Goal: Information Seeking & Learning: Check status

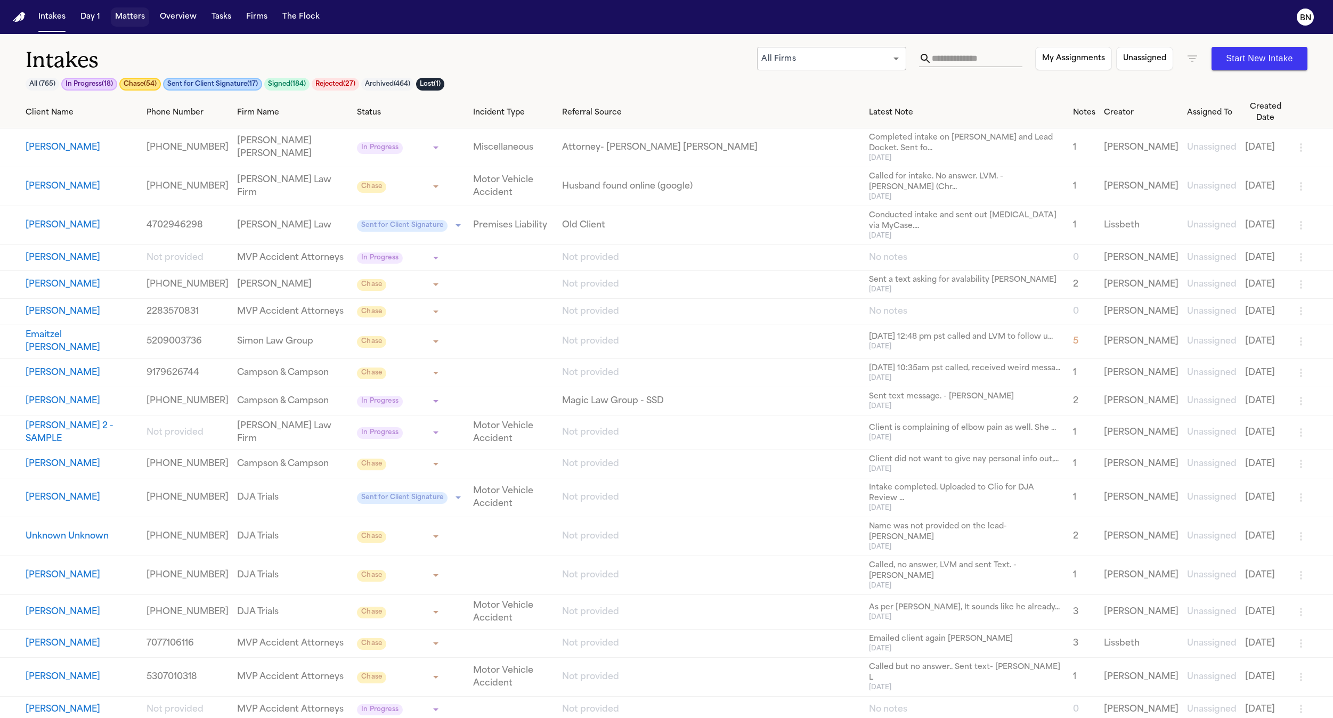
click at [140, 24] on button "Matters" at bounding box center [130, 16] width 38 height 19
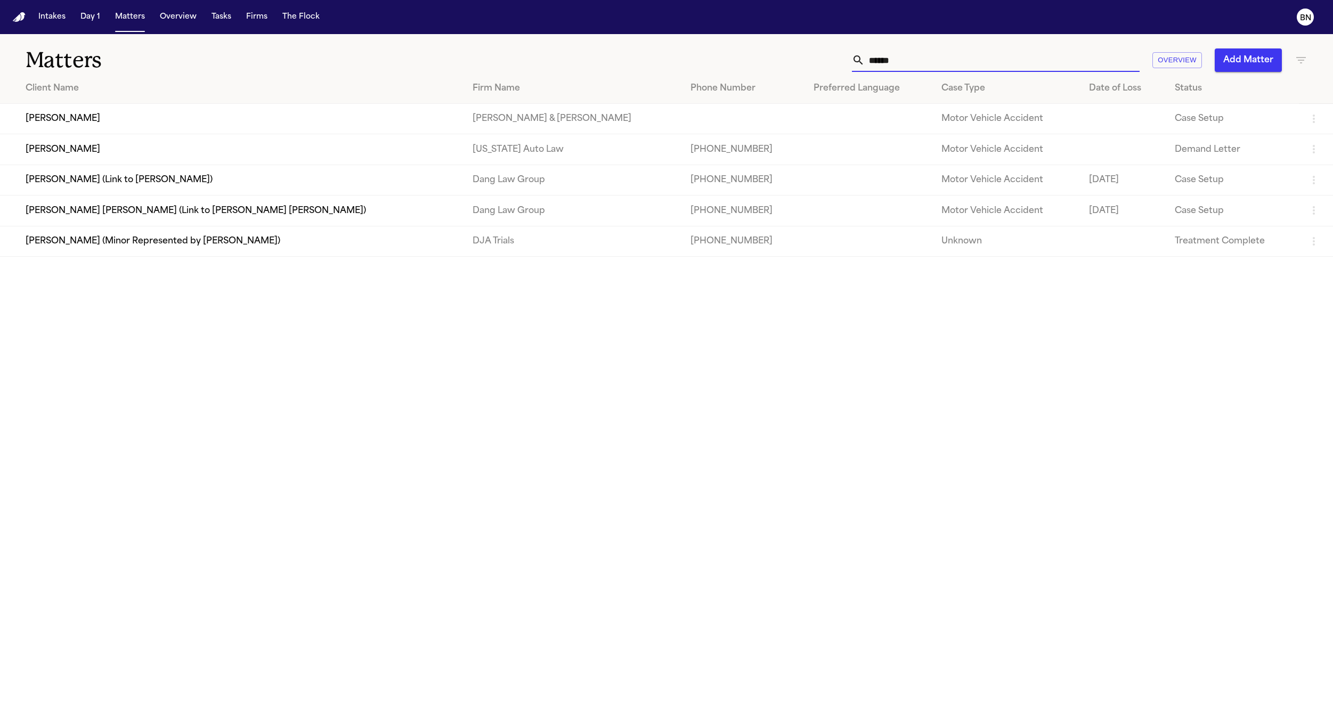
click at [941, 66] on input "******" at bounding box center [1002, 59] width 275 height 23
click at [1308, 62] on div "Matters ****** Overview Add Matter" at bounding box center [666, 53] width 1333 height 39
click at [1304, 61] on icon "button" at bounding box center [1300, 60] width 13 height 13
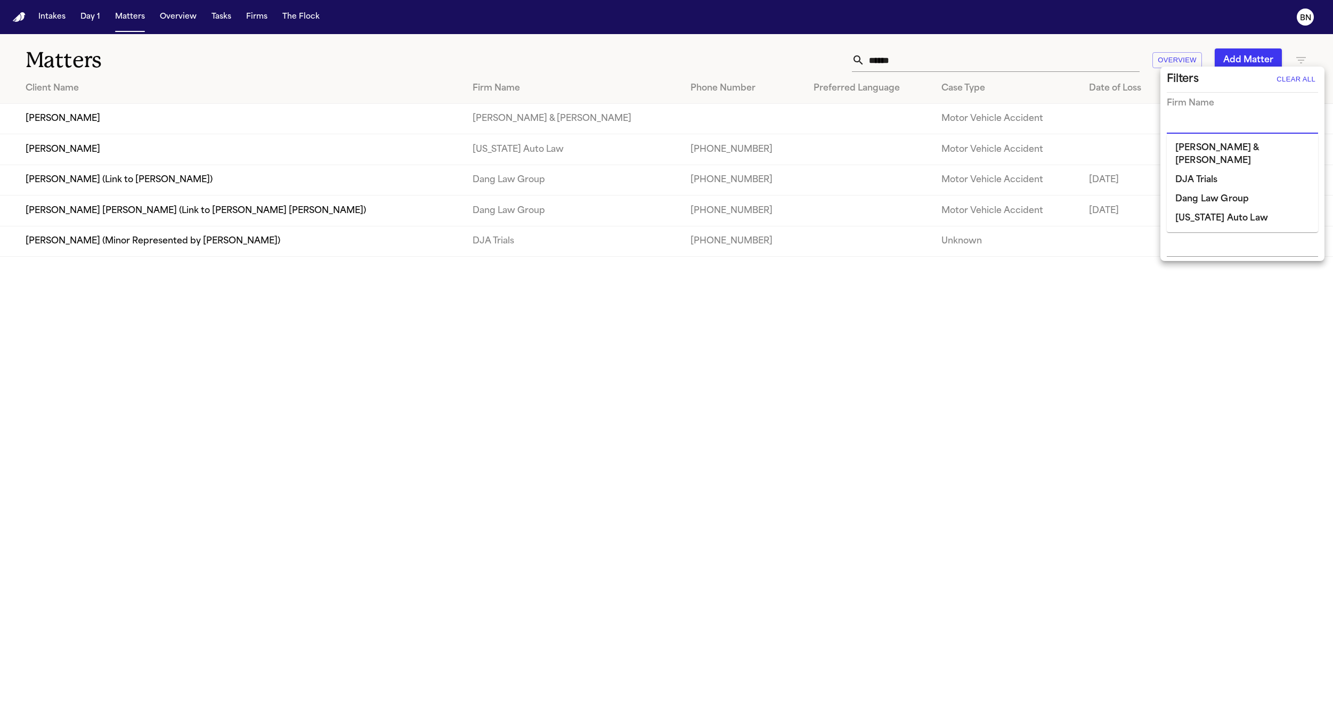
click at [1220, 124] on input "text" at bounding box center [1234, 125] width 135 height 15
click at [1221, 211] on li "[US_STATE] Auto Law" at bounding box center [1242, 218] width 151 height 19
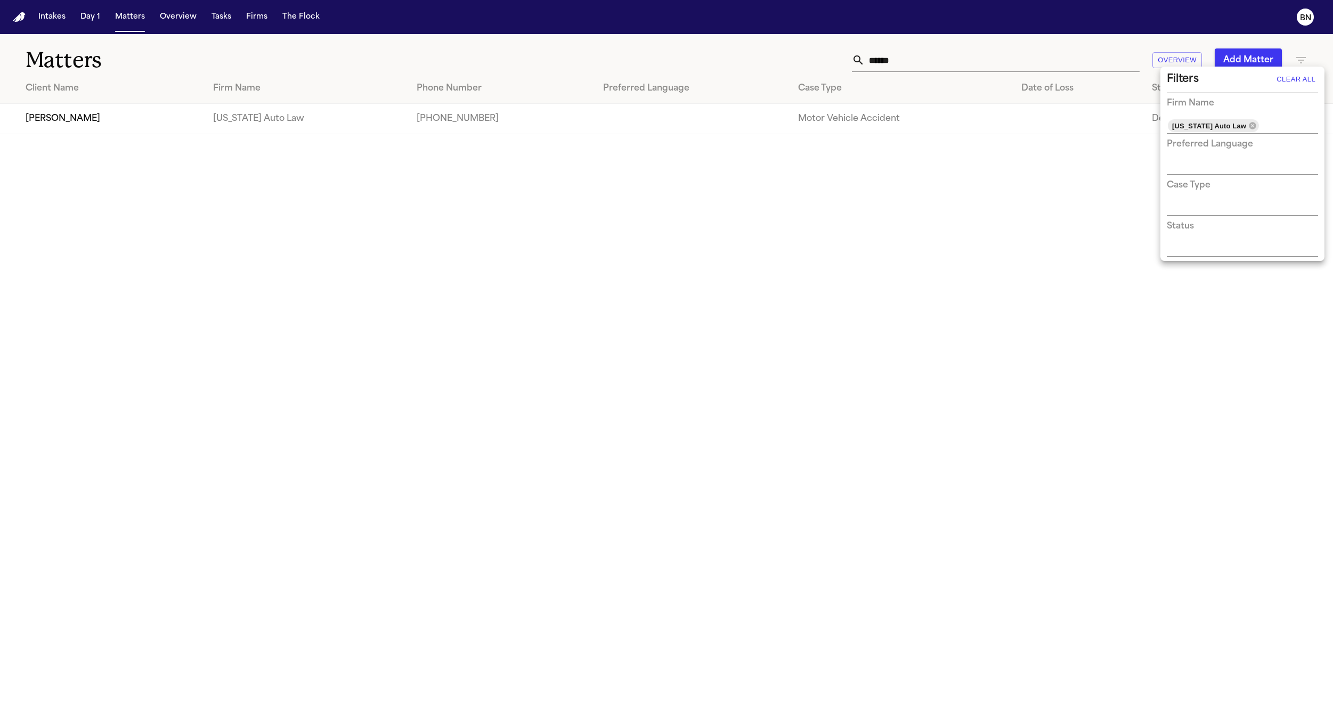
drag, startPoint x: 965, startPoint y: 66, endPoint x: 807, endPoint y: 62, distance: 157.7
click at [807, 63] on div at bounding box center [666, 359] width 1333 height 718
click at [890, 58] on div "Filters Clear All Firm Name Michigan Auto Law Preferred Language Case Type Stat…" at bounding box center [666, 359] width 1333 height 718
click at [890, 58] on input "******" at bounding box center [1002, 59] width 275 height 23
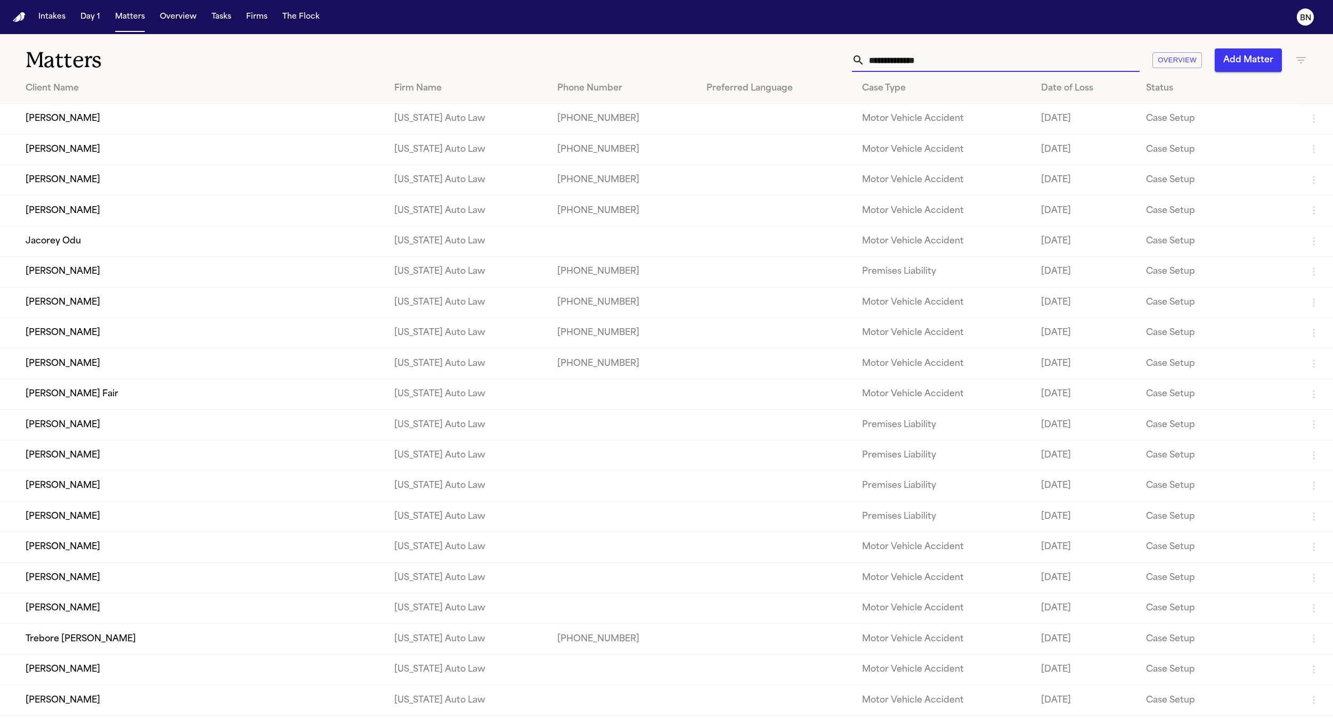
click at [284, 182] on td "[PERSON_NAME]" at bounding box center [193, 180] width 386 height 30
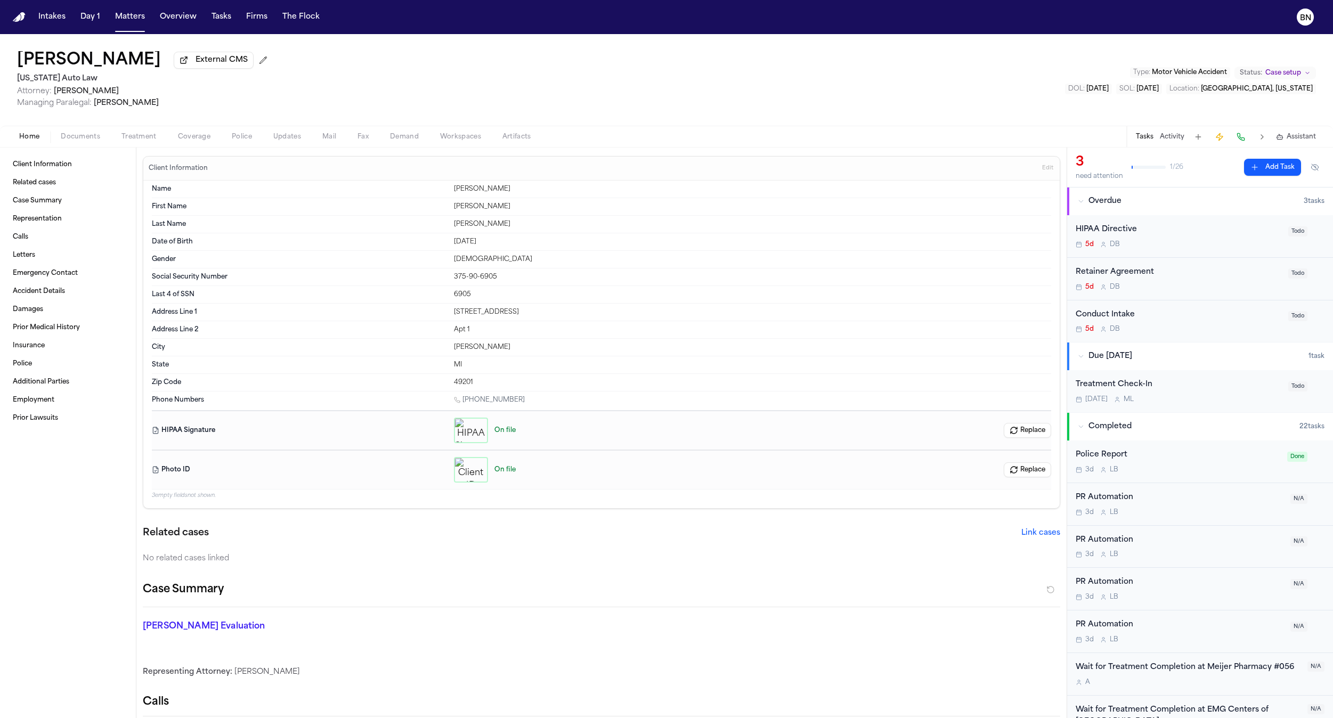
click at [284, 139] on span "Updates" at bounding box center [287, 137] width 28 height 9
click at [16, 134] on button "Home" at bounding box center [30, 137] width 42 height 13
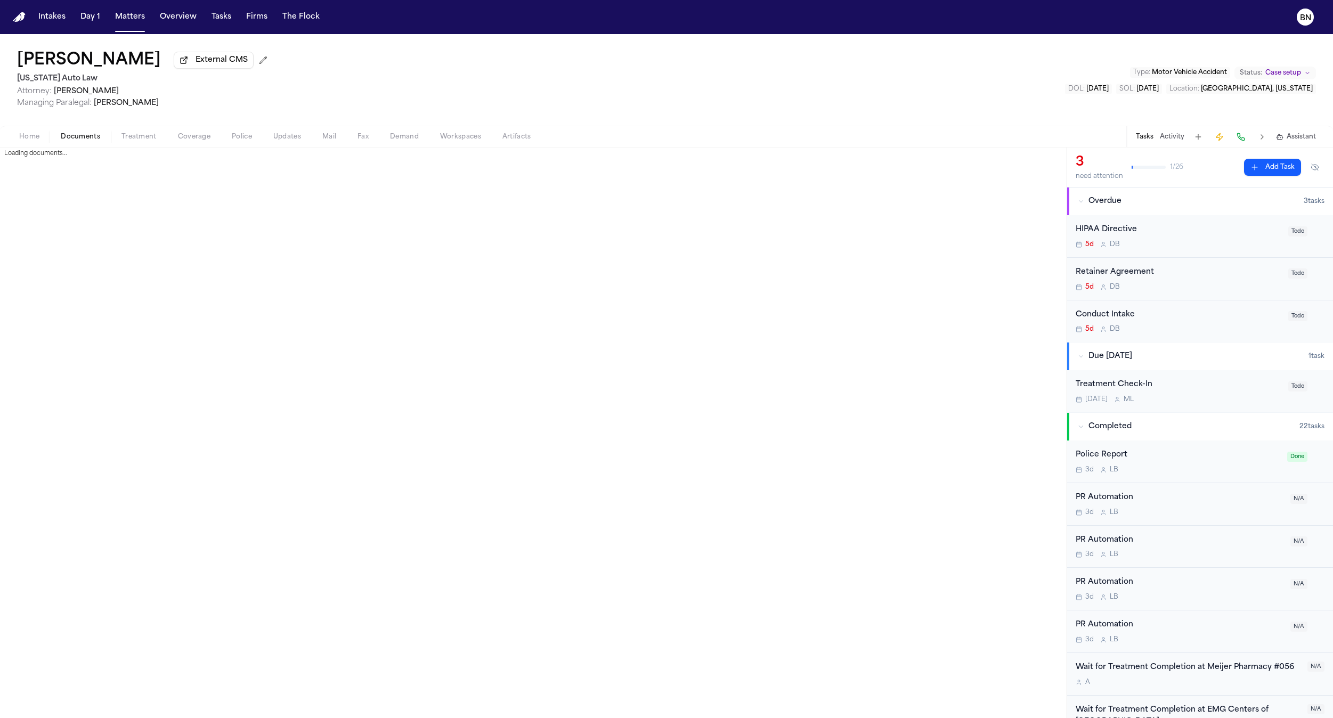
click at [62, 143] on span "button" at bounding box center [80, 142] width 52 height 1
click at [292, 141] on span "Updates" at bounding box center [287, 137] width 28 height 9
click at [383, 74] on div "[PERSON_NAME] External CMS [US_STATE] Auto Law Attorney: [PERSON_NAME] Managing…" at bounding box center [666, 80] width 1333 height 92
click at [86, 141] on span "Documents" at bounding box center [80, 137] width 39 height 9
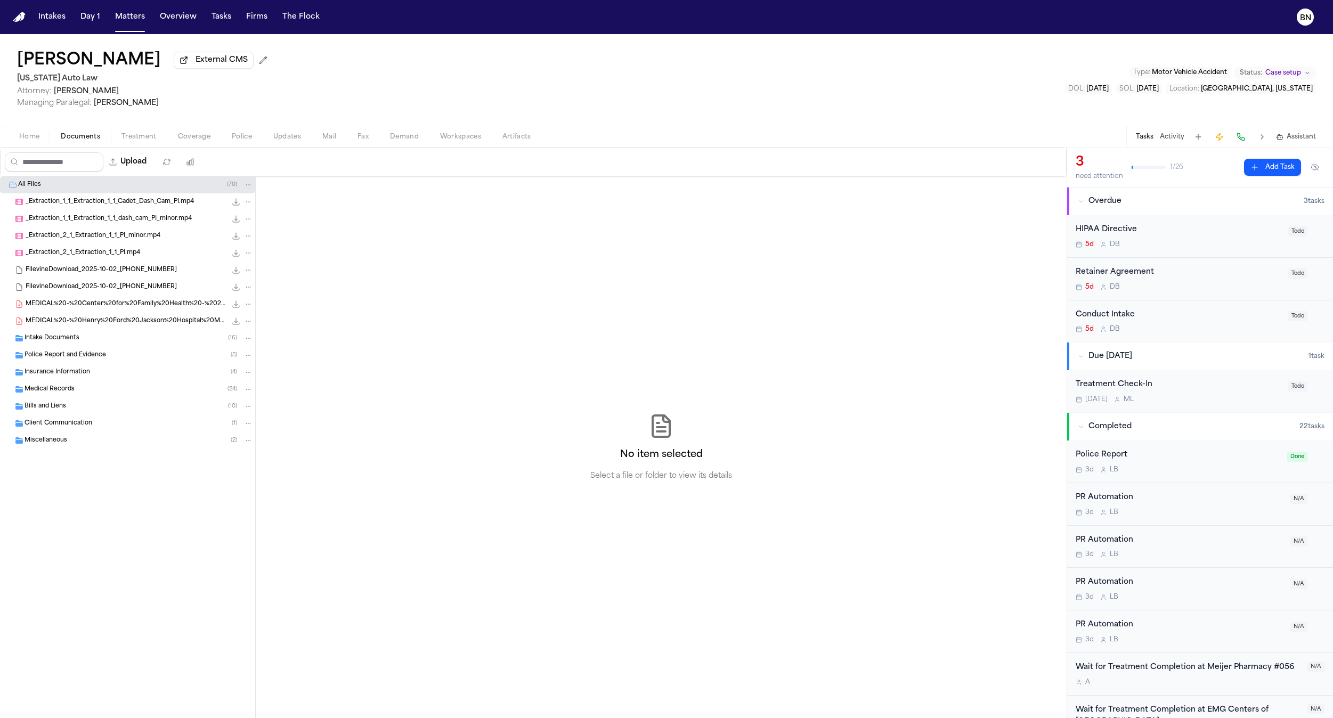
click at [286, 143] on button "Updates" at bounding box center [287, 137] width 49 height 13
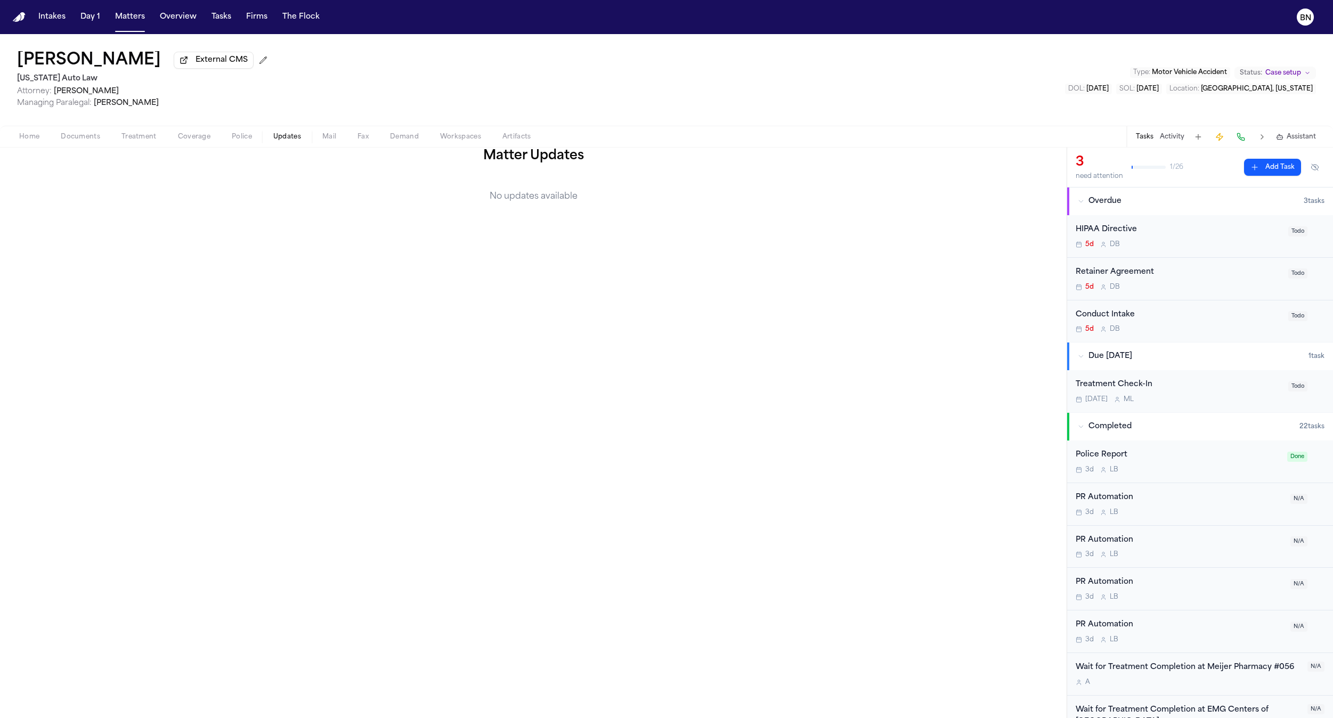
click at [425, 187] on div "Matter Updates No updates available" at bounding box center [533, 433] width 1066 height 571
click at [1171, 140] on button "Activity" at bounding box center [1172, 137] width 25 height 9
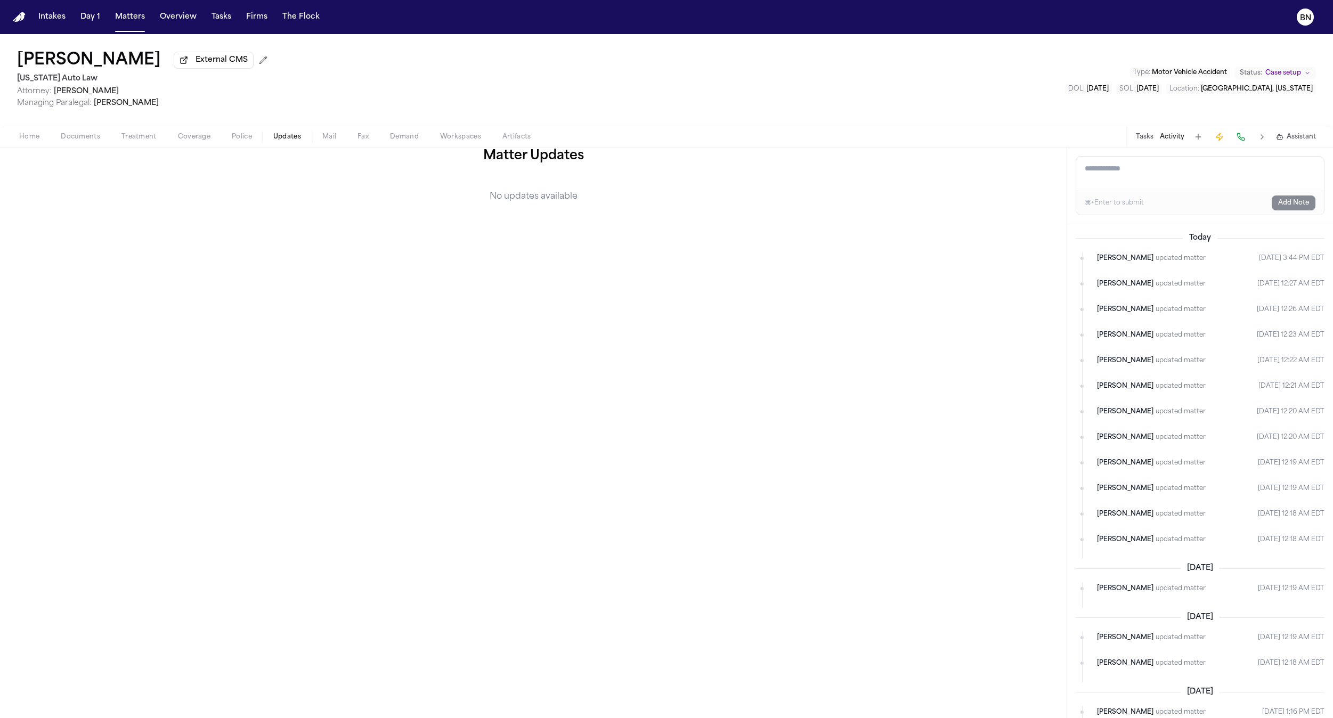
drag, startPoint x: 1234, startPoint y: 262, endPoint x: 1302, endPoint y: 263, distance: 68.7
click at [1302, 263] on time "[DATE] 3:44 PM EDT" at bounding box center [1292, 258] width 66 height 11
click at [1155, 264] on span "updated matter" at bounding box center [1180, 258] width 50 height 11
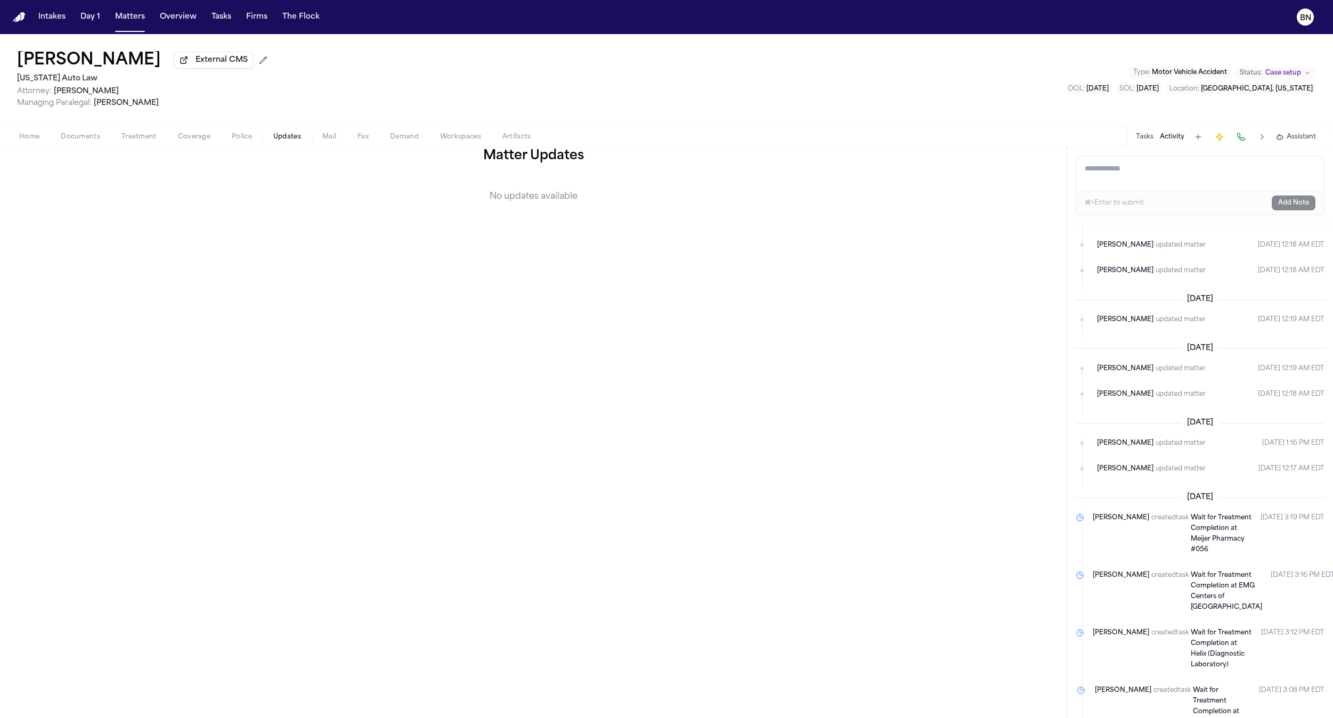
scroll to position [280, 0]
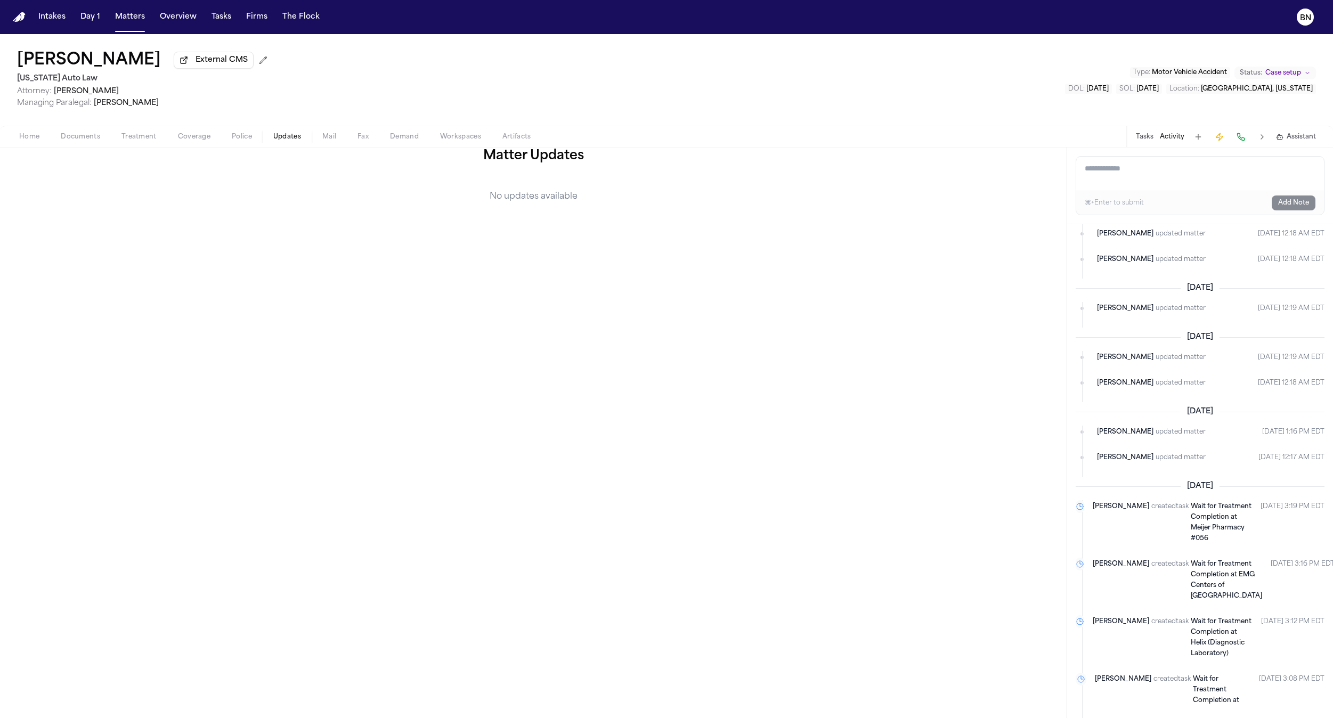
click at [115, 17] on button "Matters" at bounding box center [130, 16] width 38 height 19
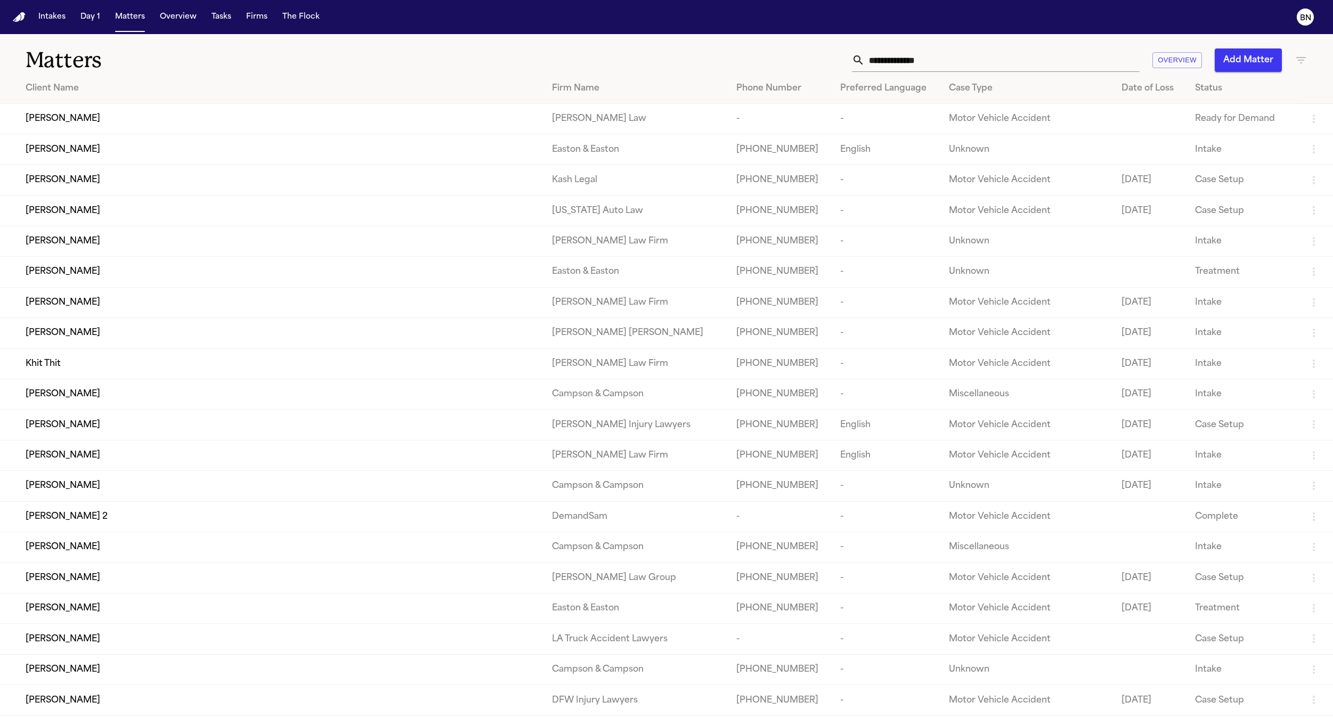
click at [392, 370] on div "Khit Thit" at bounding box center [280, 363] width 509 height 13
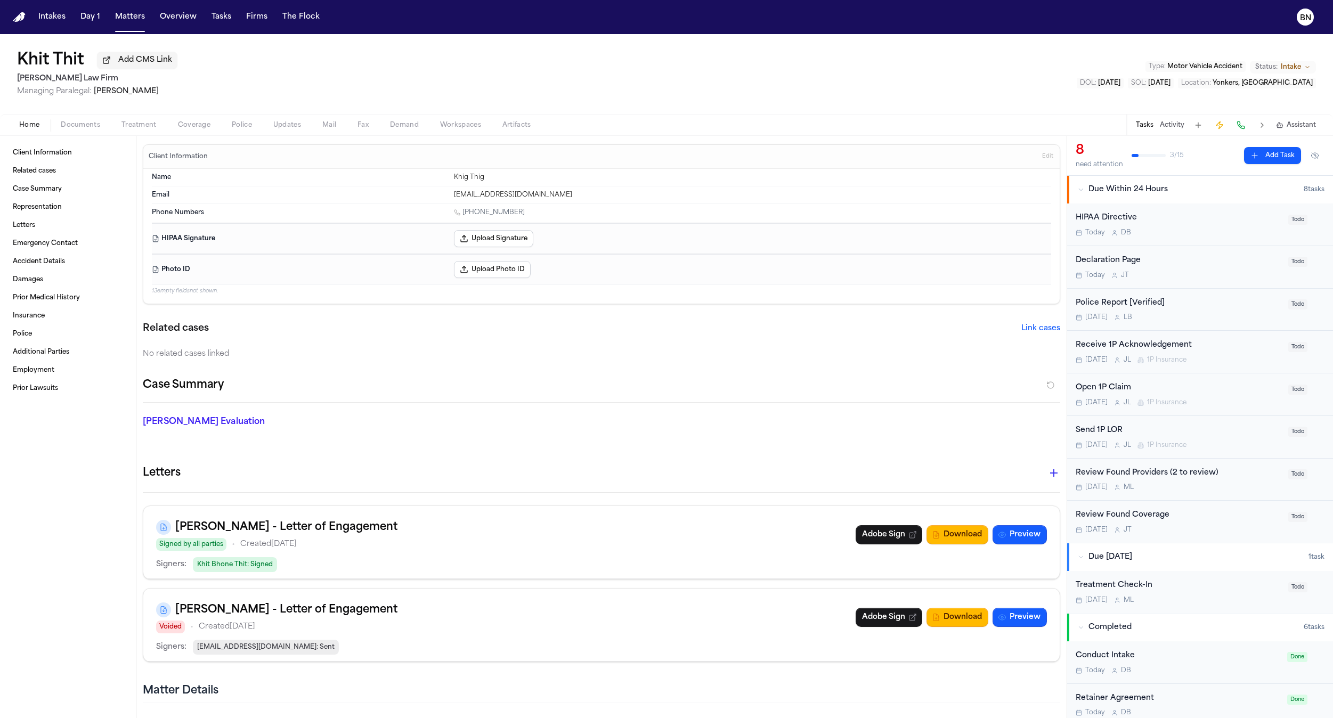
click at [276, 129] on span "Updates" at bounding box center [287, 125] width 28 height 9
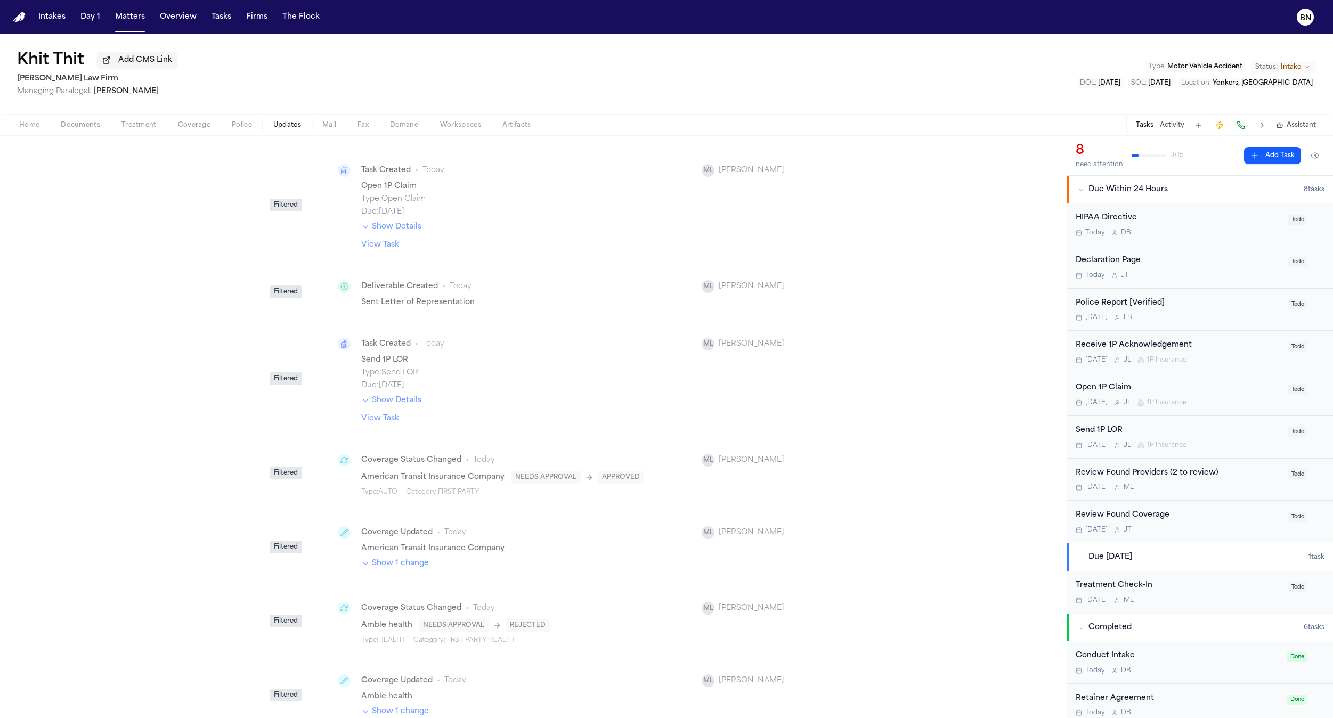
scroll to position [2084, 0]
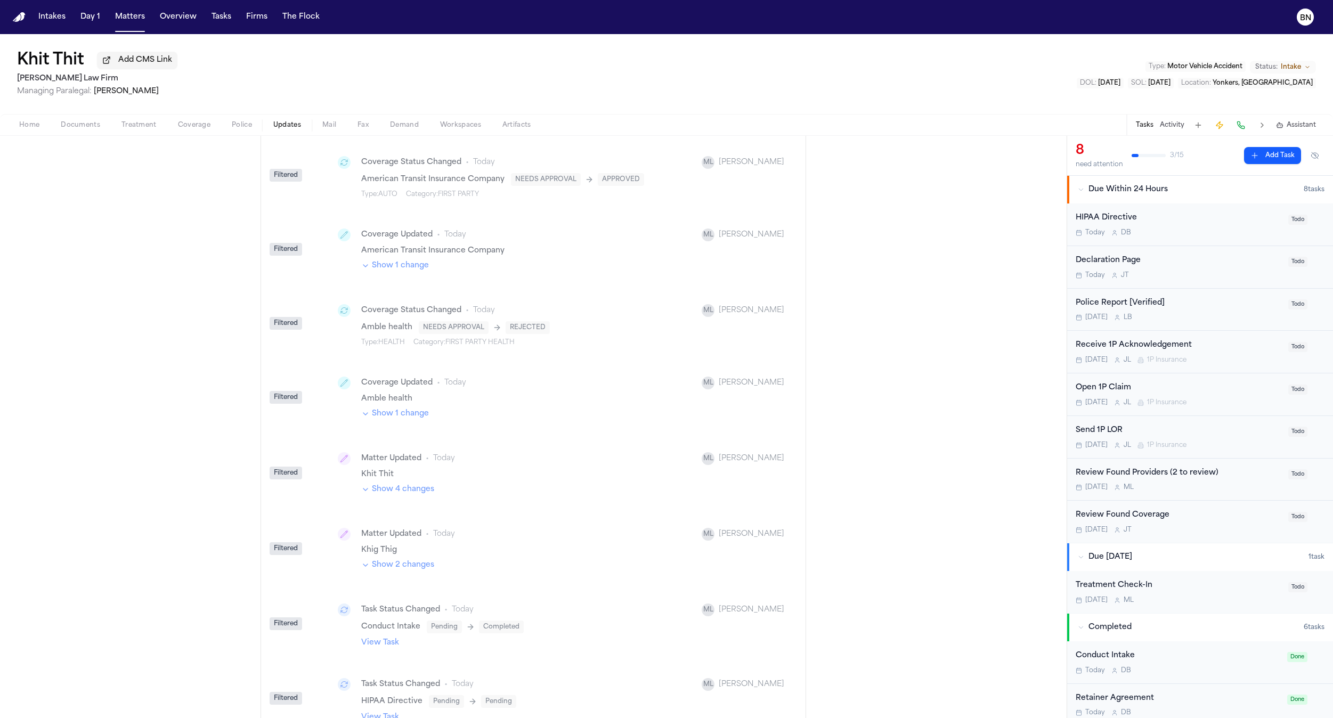
click at [340, 379] on icon at bounding box center [344, 383] width 9 height 9
click at [392, 409] on button "Show 1 change" at bounding box center [395, 414] width 68 height 11
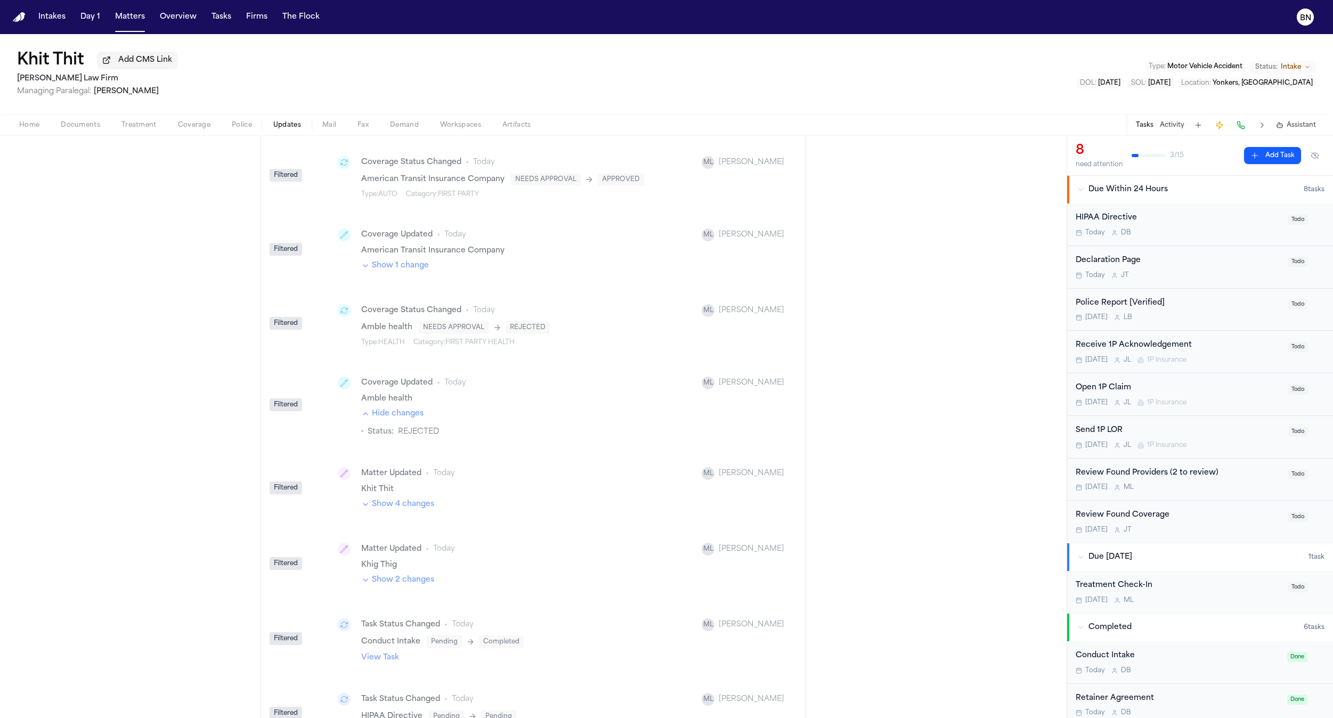
click at [392, 409] on button "Hide changes" at bounding box center [392, 414] width 62 height 11
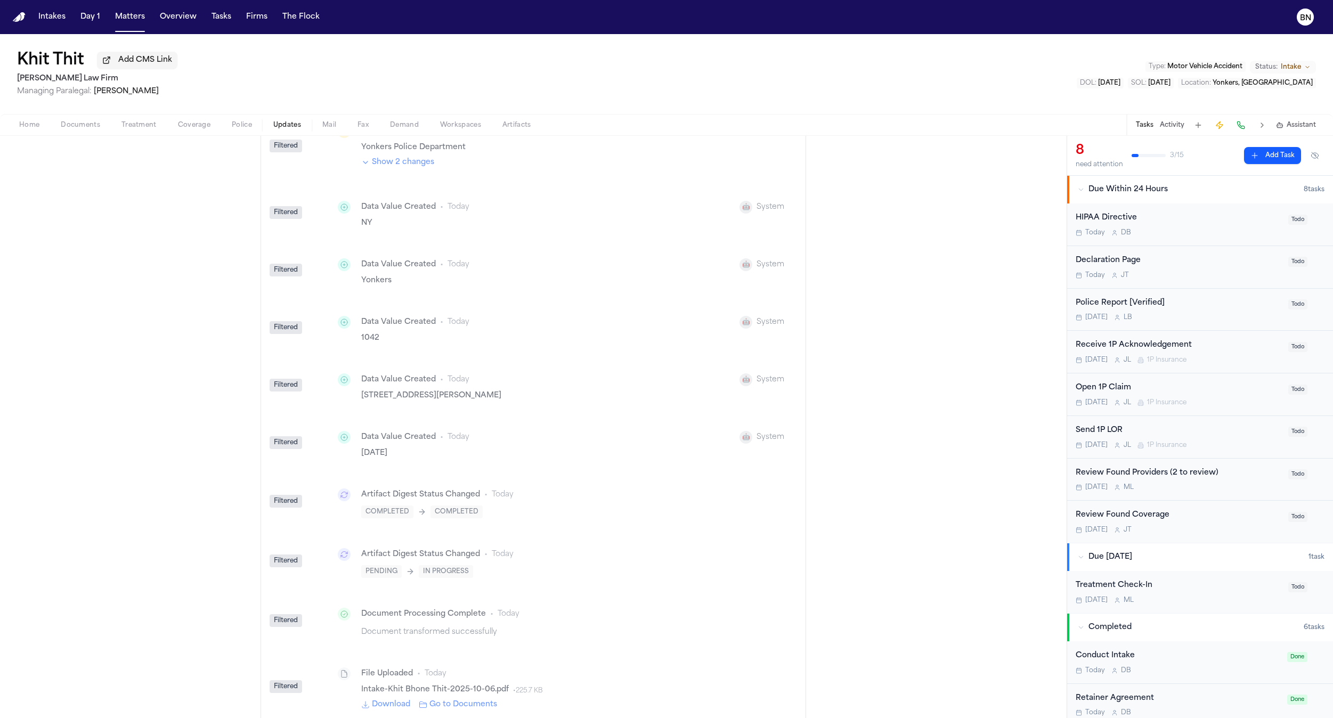
scroll to position [0, 0]
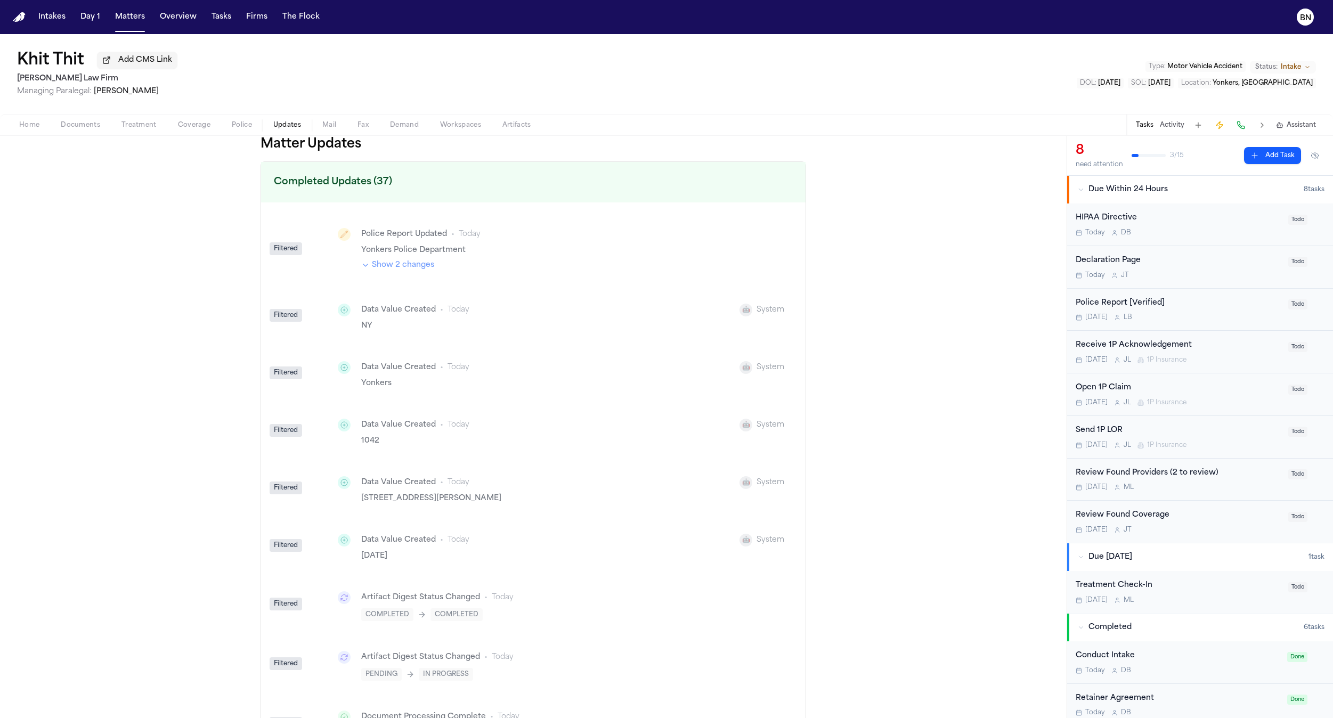
click at [318, 182] on h2 "Completed Updates (37)" at bounding box center [533, 182] width 544 height 40
click at [295, 175] on h2 "Completed Updates (37)" at bounding box center [533, 182] width 544 height 40
click at [295, 176] on h2 "Completed Updates (37)" at bounding box center [533, 182] width 544 height 40
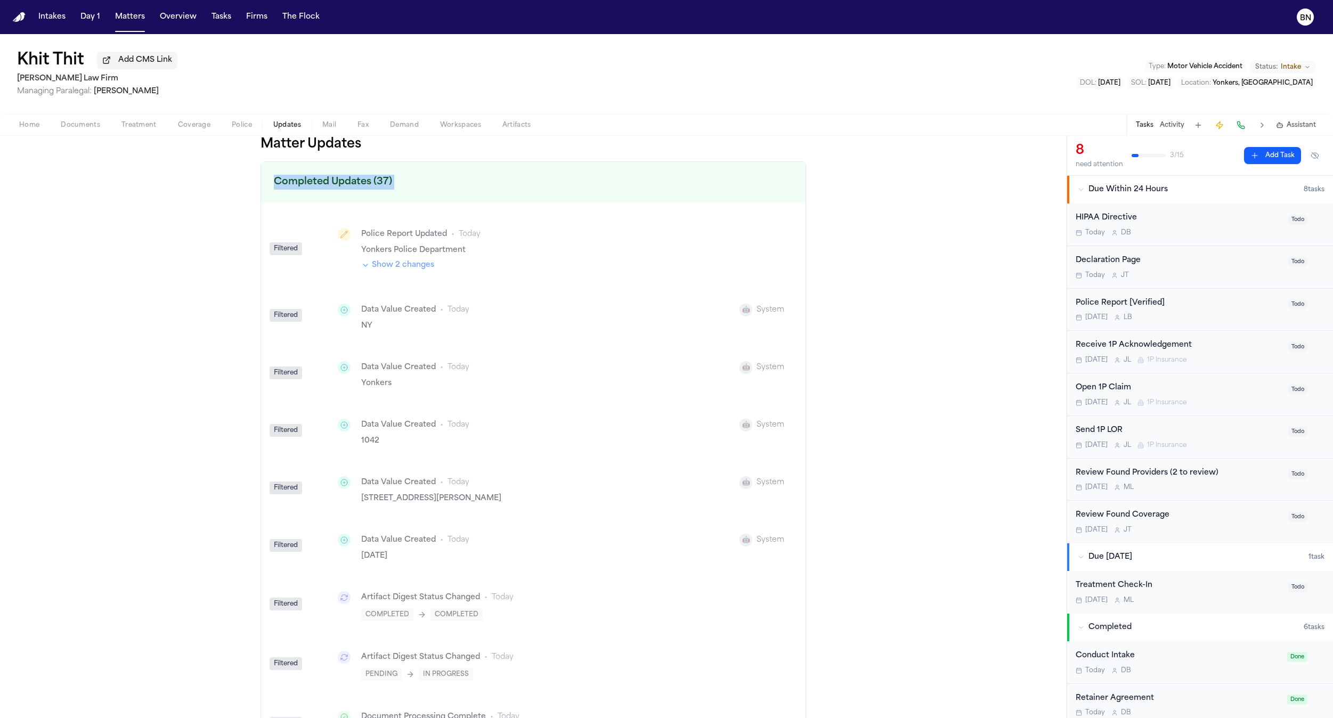
click at [335, 193] on h2 "Completed Updates (37)" at bounding box center [533, 182] width 544 height 40
click at [739, 309] on div "🤖" at bounding box center [745, 310] width 13 height 13
click at [742, 311] on div "🤖" at bounding box center [746, 310] width 8 height 9
drag, startPoint x: 253, startPoint y: 166, endPoint x: 269, endPoint y: 184, distance: 24.1
click at [251, 166] on div "Matter Updates Completed Updates (37) Filtered Police Report Updated • [DATE] Y…" at bounding box center [533, 427] width 1066 height 582
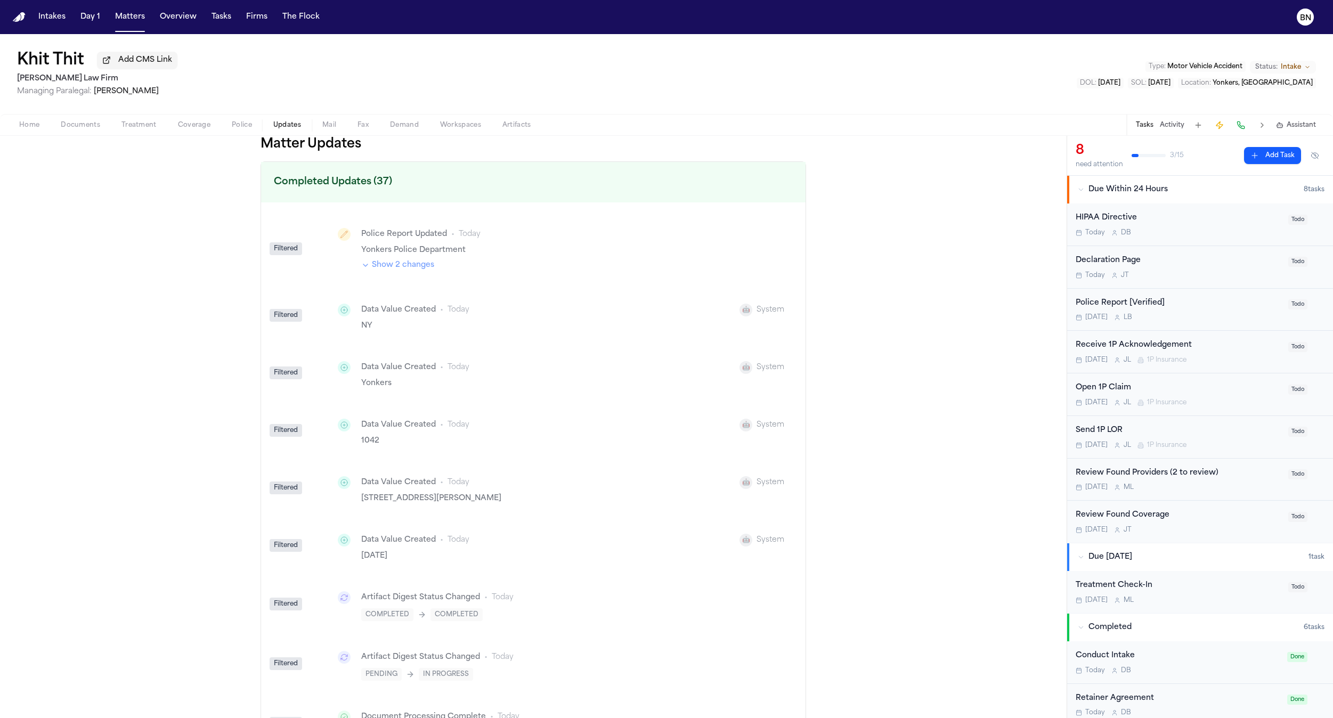
click at [409, 271] on button "Show 2 changes" at bounding box center [397, 265] width 73 height 11
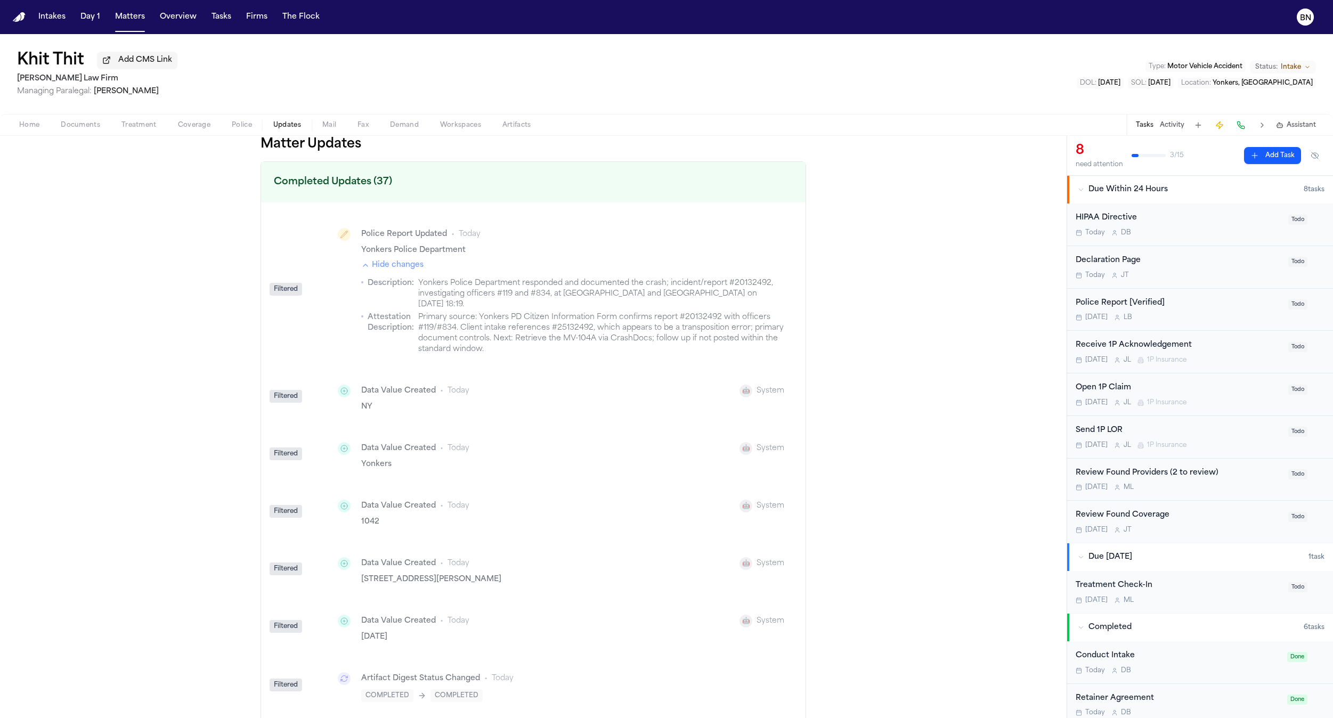
click at [409, 271] on button "Hide changes" at bounding box center [392, 265] width 62 height 11
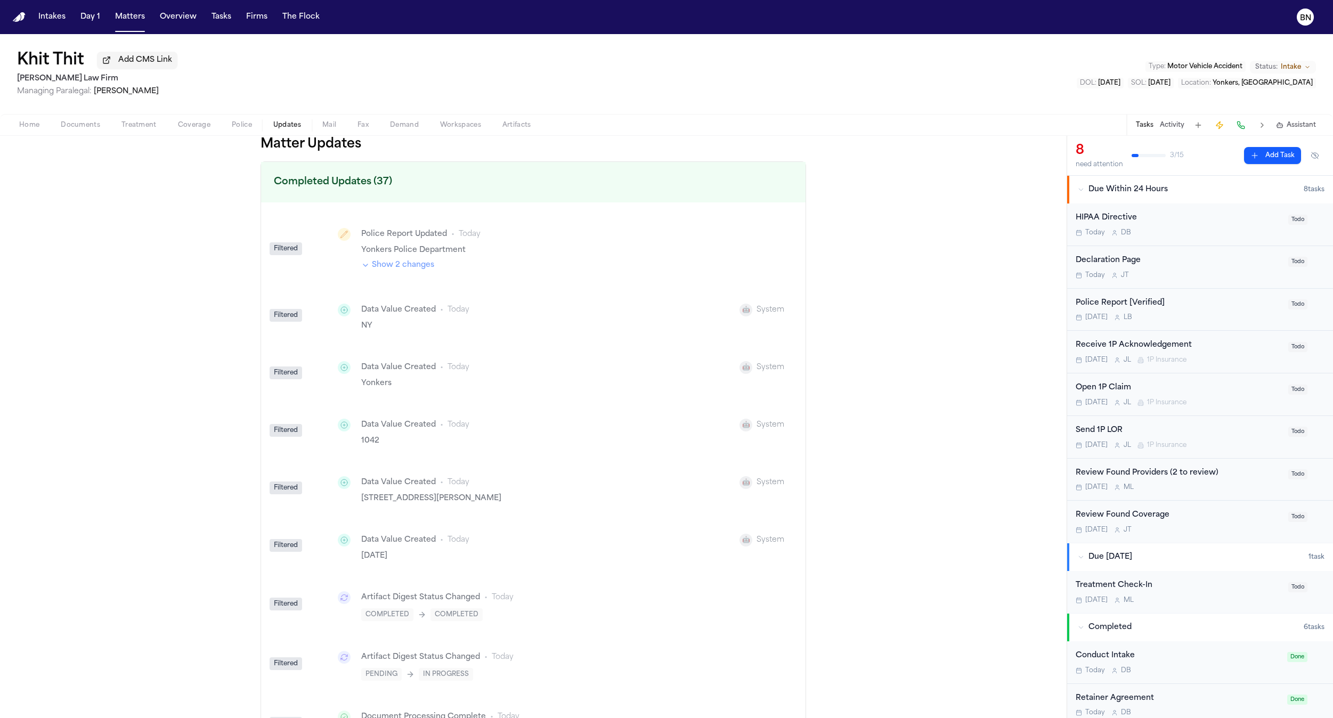
click at [1165, 129] on button "Activity" at bounding box center [1172, 125] width 25 height 9
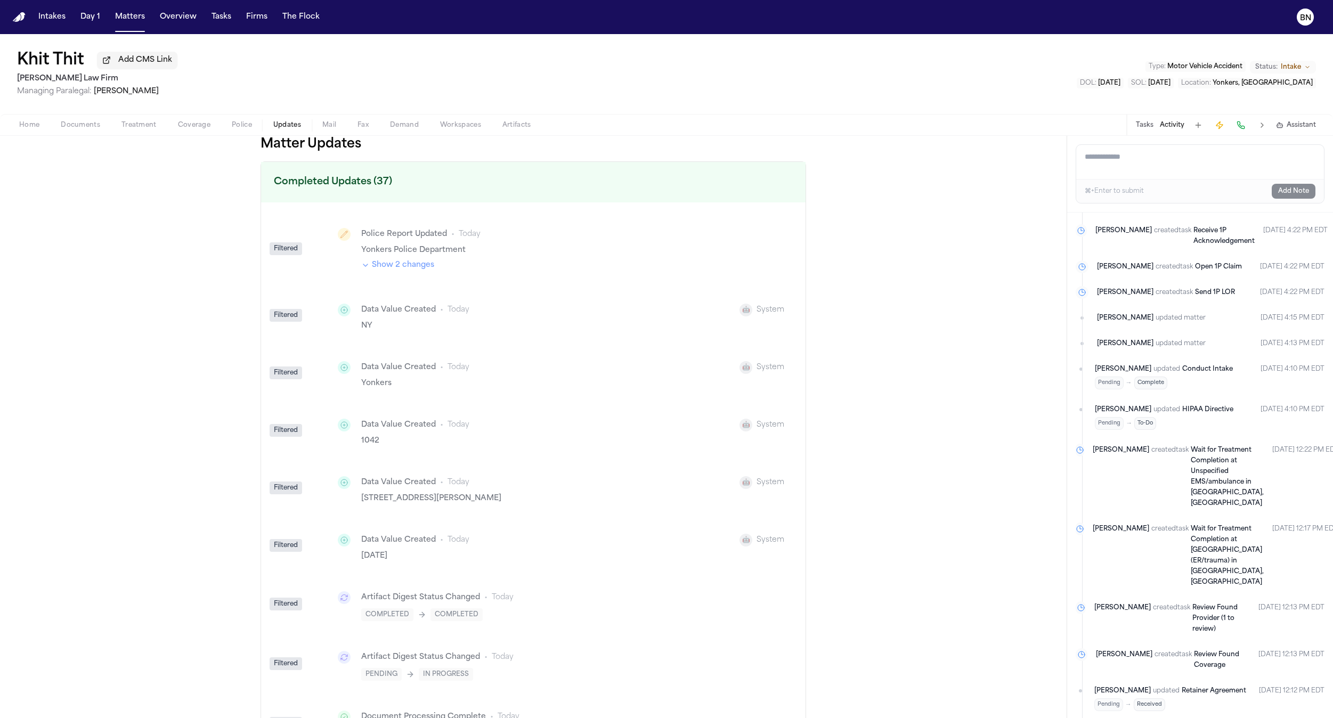
scroll to position [390, 0]
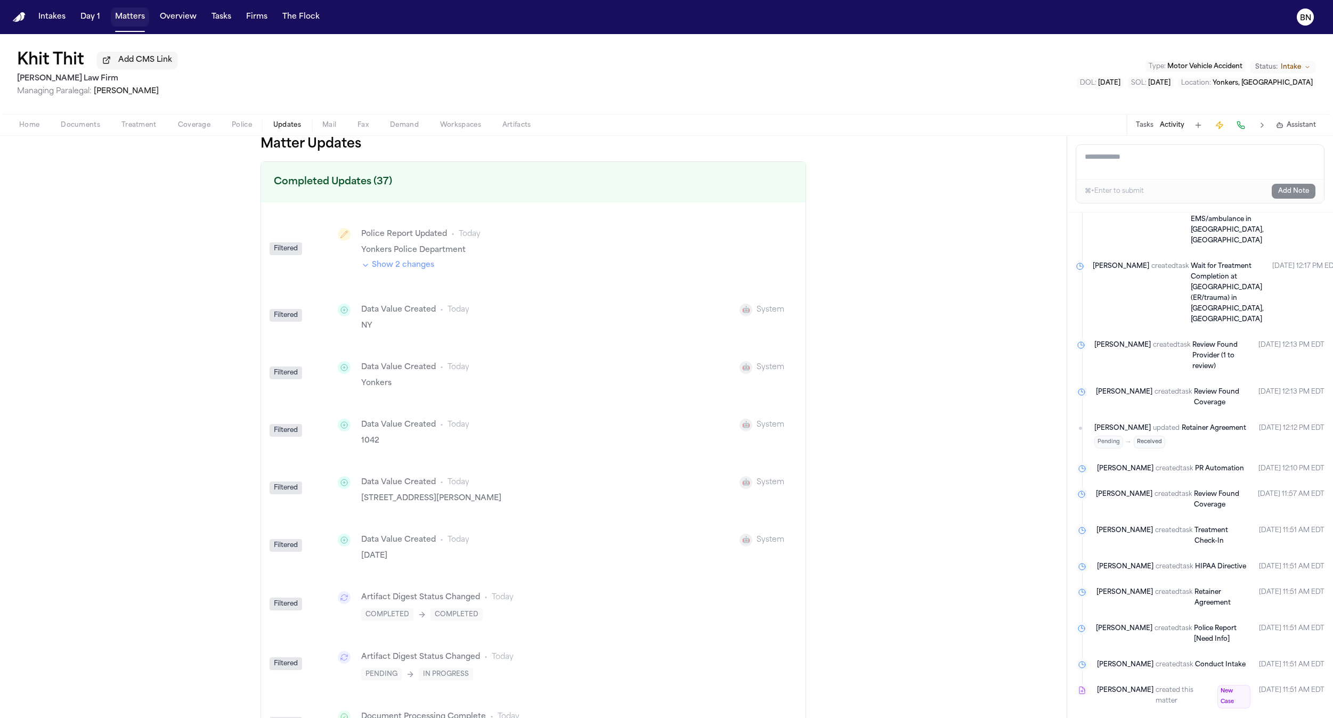
click at [132, 23] on button "Matters" at bounding box center [130, 16] width 38 height 19
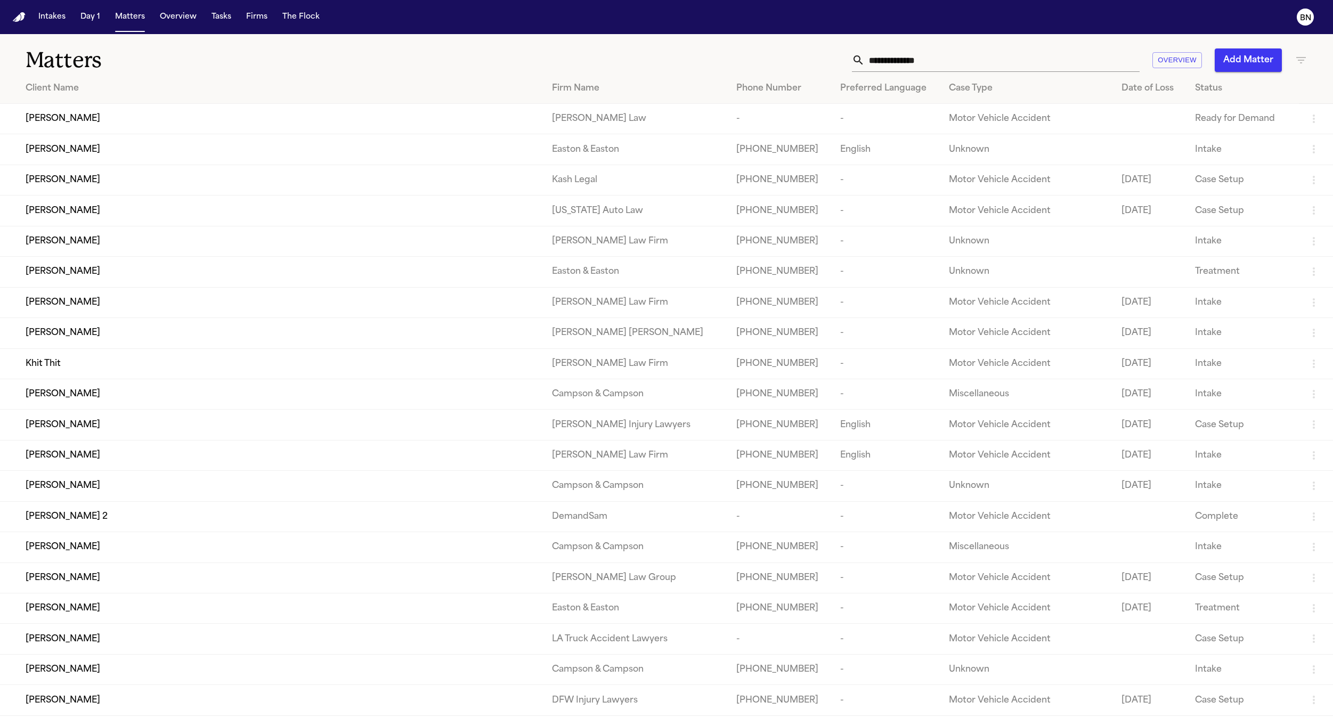
click at [1305, 63] on icon "button" at bounding box center [1300, 60] width 13 height 13
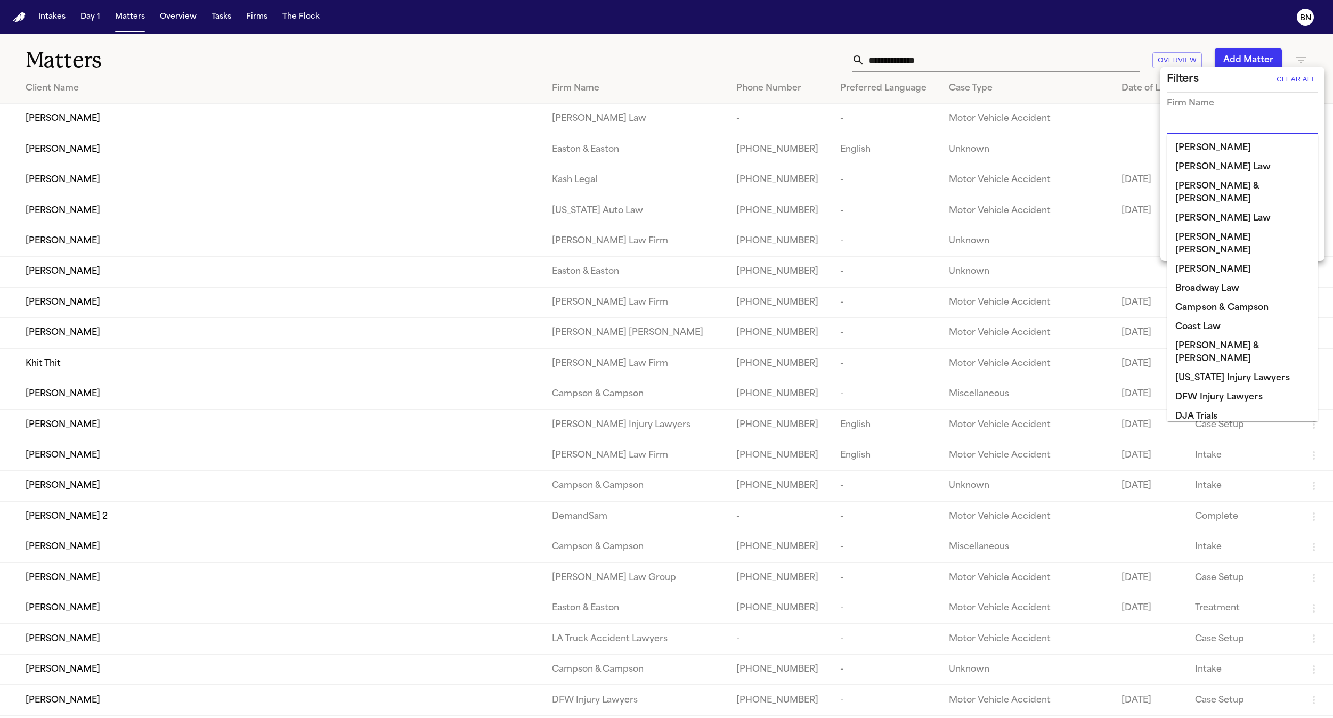
click at [1242, 125] on input "text" at bounding box center [1234, 125] width 135 height 15
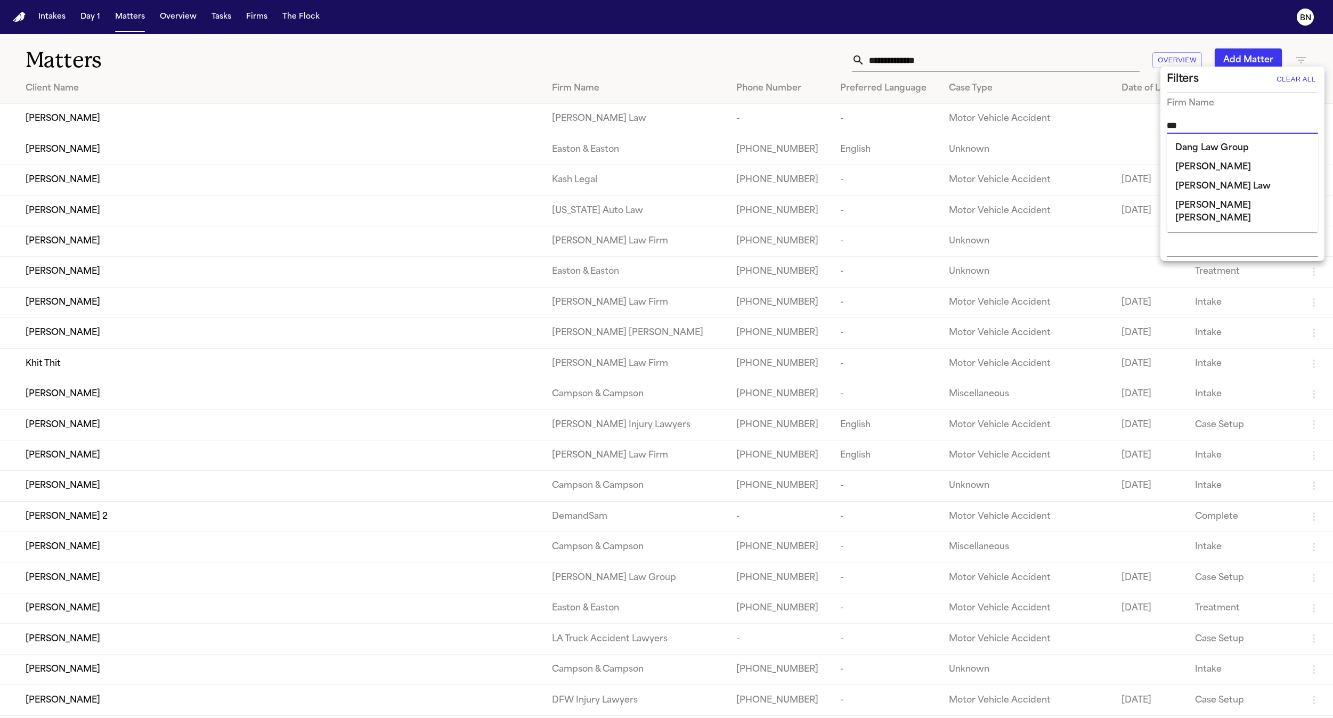
type input "****"
click at [1196, 145] on li "Dang Law Group" at bounding box center [1242, 148] width 151 height 19
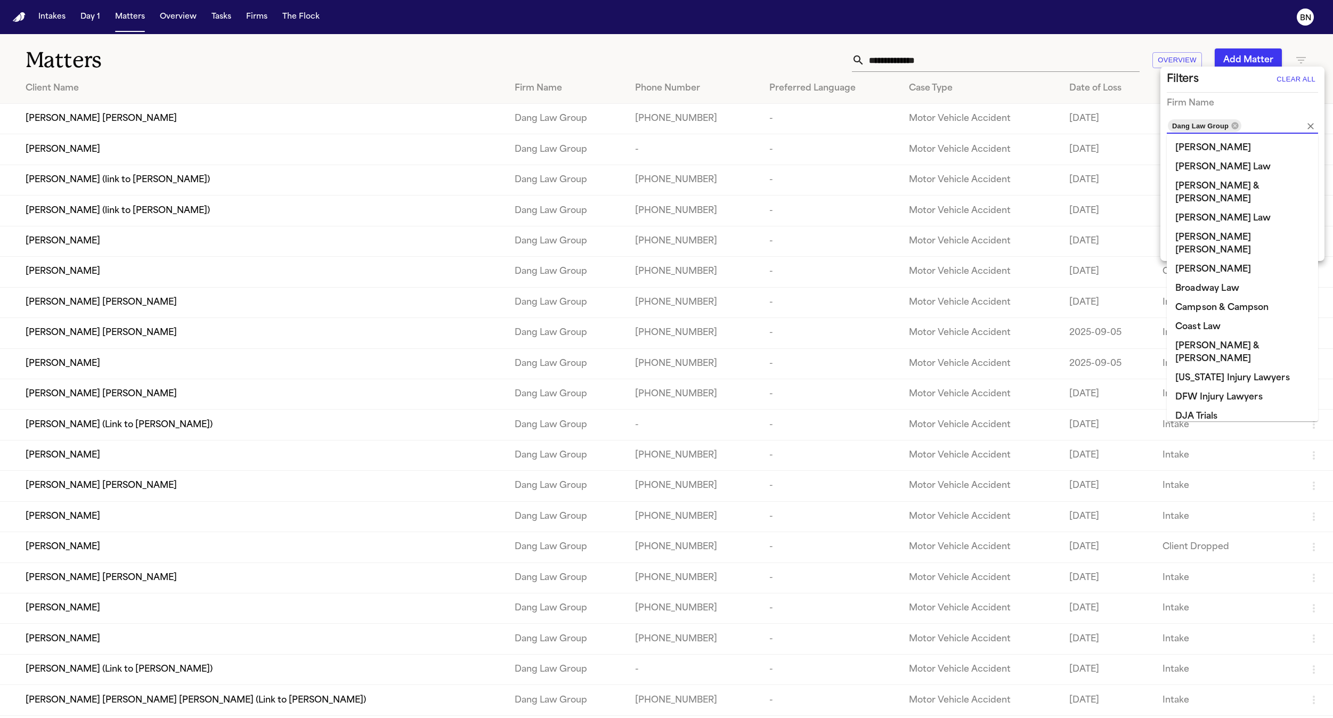
click at [579, 74] on div at bounding box center [666, 359] width 1333 height 718
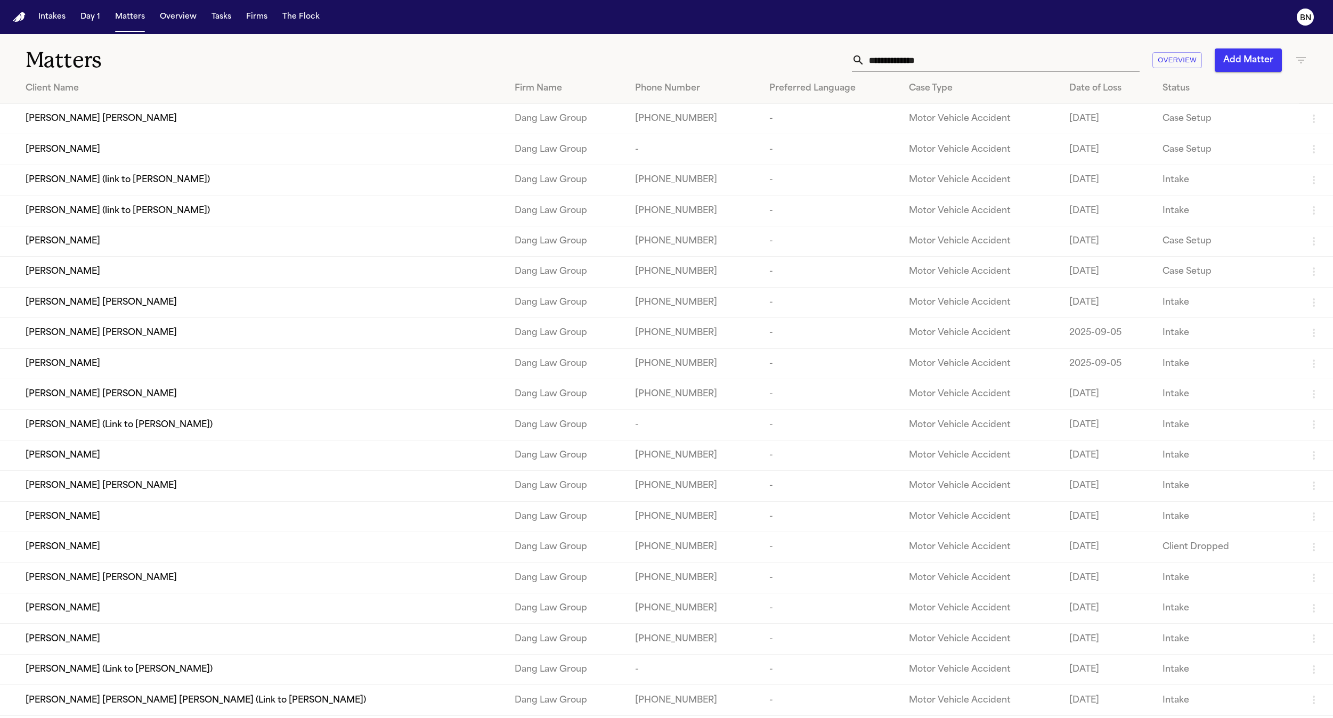
click at [409, 123] on div "[PERSON_NAME] [PERSON_NAME]" at bounding box center [262, 118] width 472 height 13
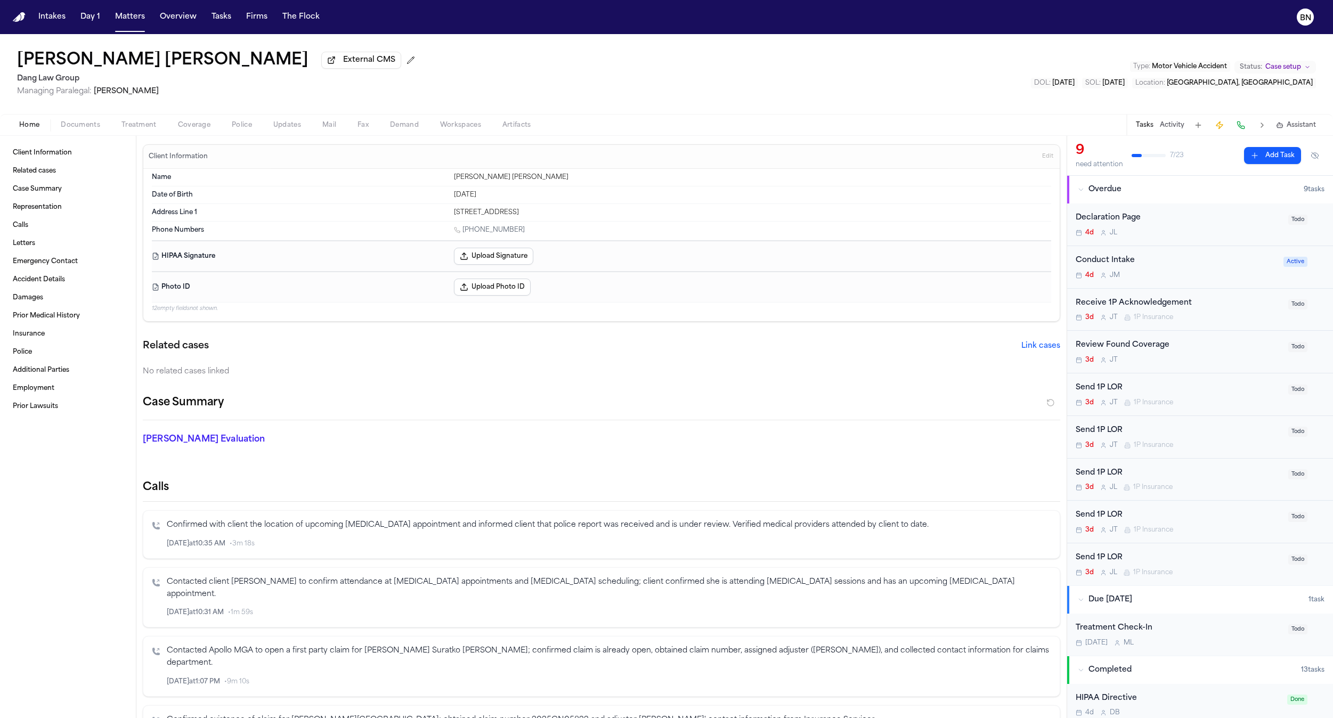
click at [274, 124] on span "Updates" at bounding box center [287, 125] width 28 height 9
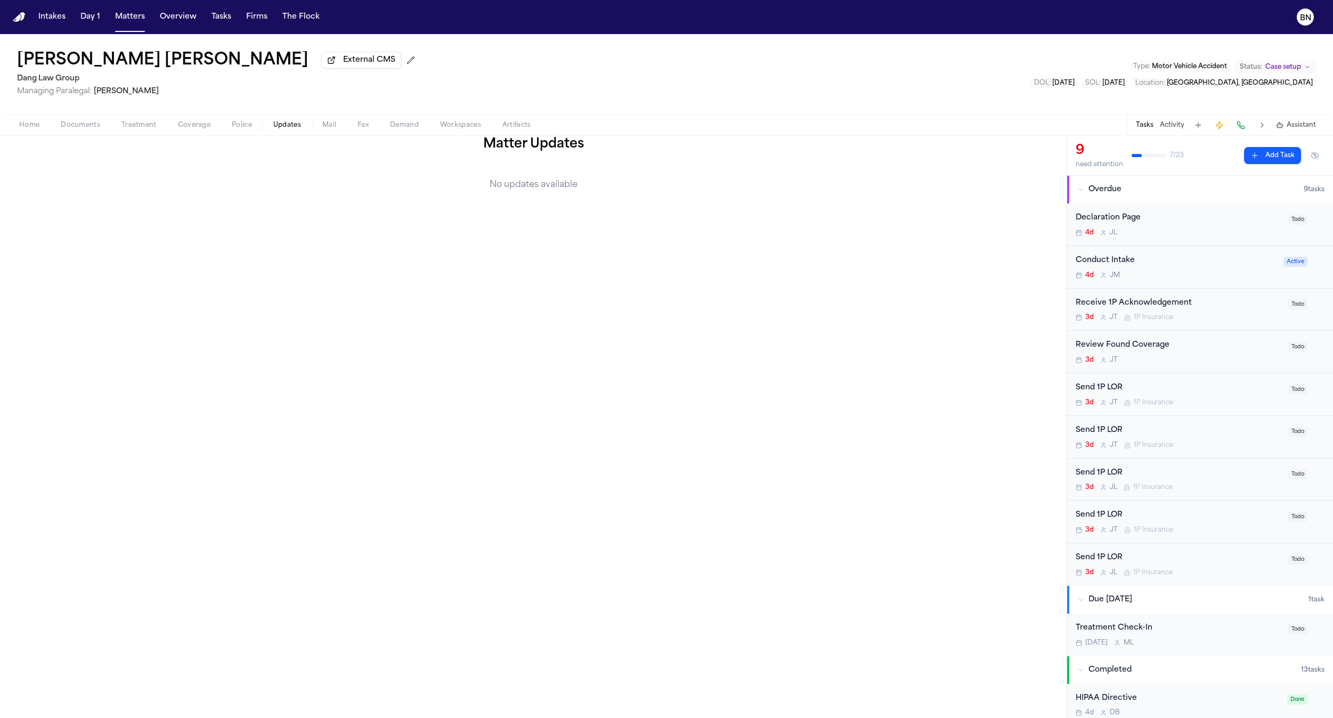
click at [1163, 126] on button "Activity" at bounding box center [1172, 125] width 25 height 9
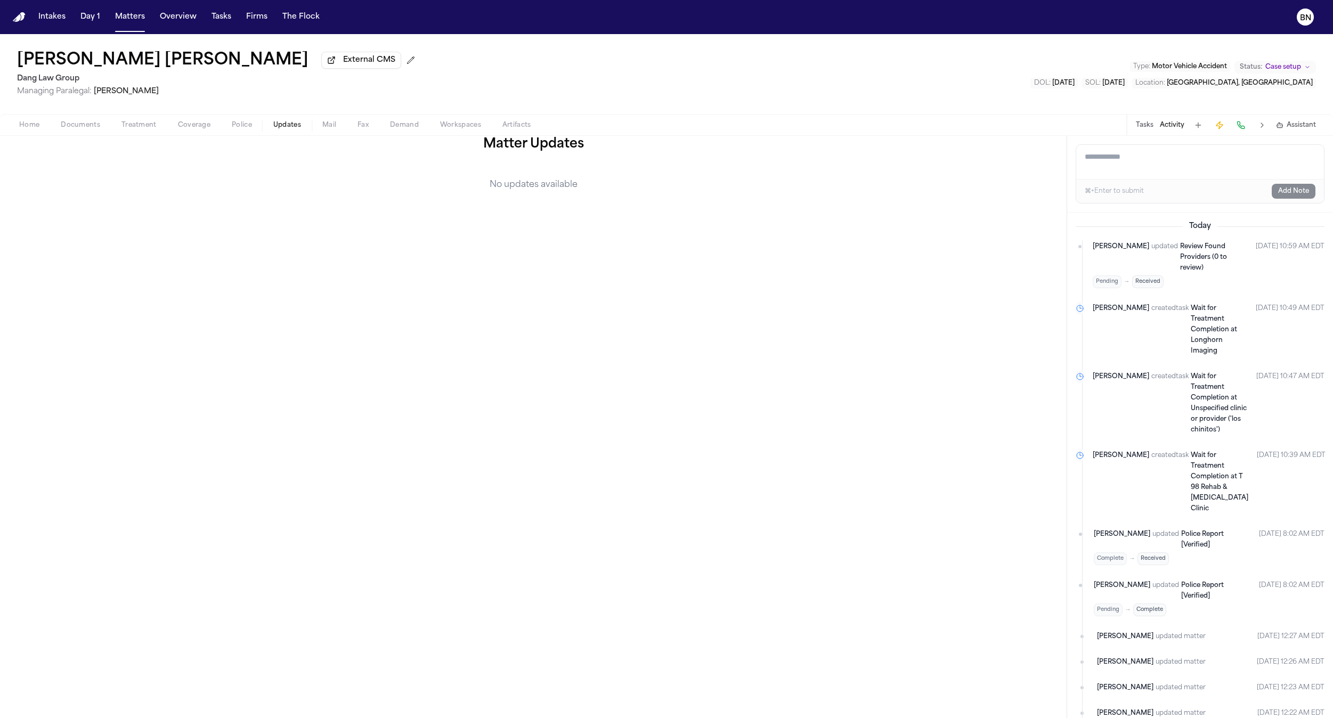
drag, startPoint x: 1071, startPoint y: 224, endPoint x: 1273, endPoint y: 523, distance: 361.4
click at [1273, 523] on div "[DATE] [PERSON_NAME] updated Review Found Providers (0 to review) Pending → Rec…" at bounding box center [1200, 466] width 266 height 506
click at [875, 453] on div "Matter Updates No updates available" at bounding box center [533, 427] width 1066 height 582
click at [442, 178] on div "Matter Updates No updates available" at bounding box center [533, 427] width 1066 height 582
drag, startPoint x: 425, startPoint y: 178, endPoint x: 352, endPoint y: 222, distance: 84.8
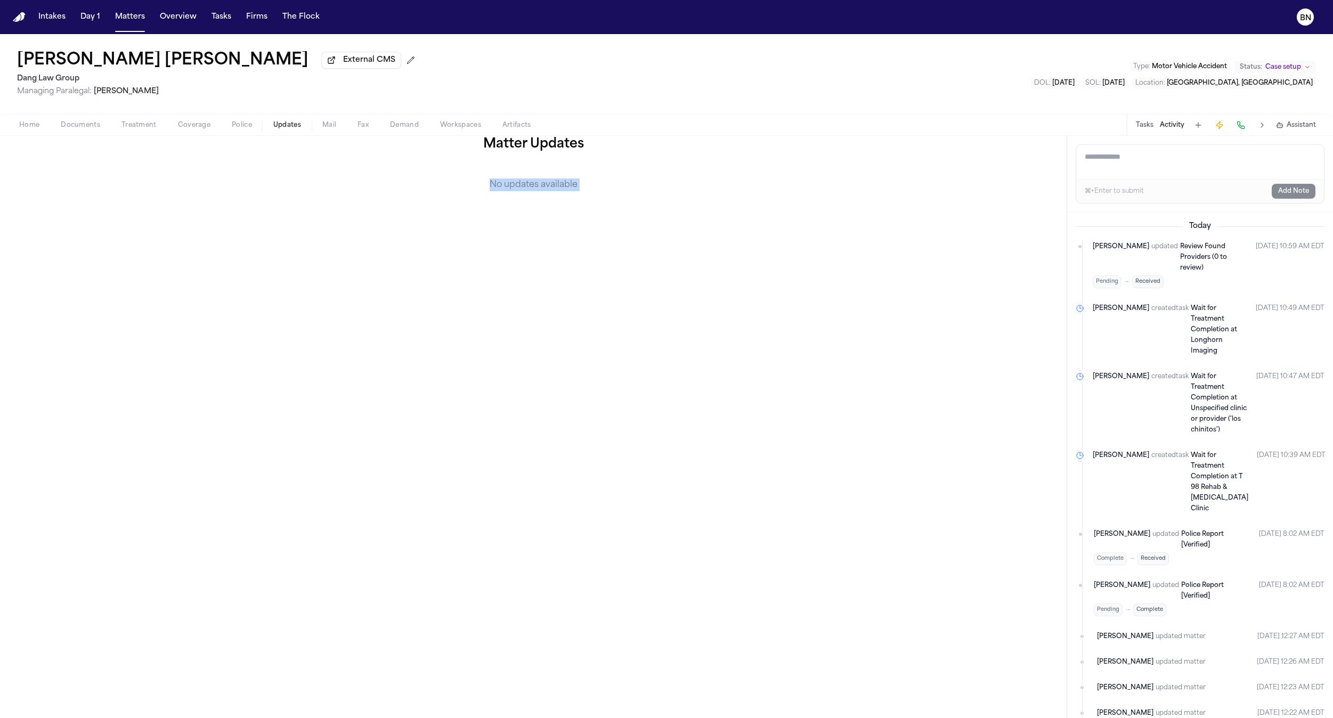
click at [423, 178] on div "Matter Updates No updates available" at bounding box center [533, 427] width 1066 height 582
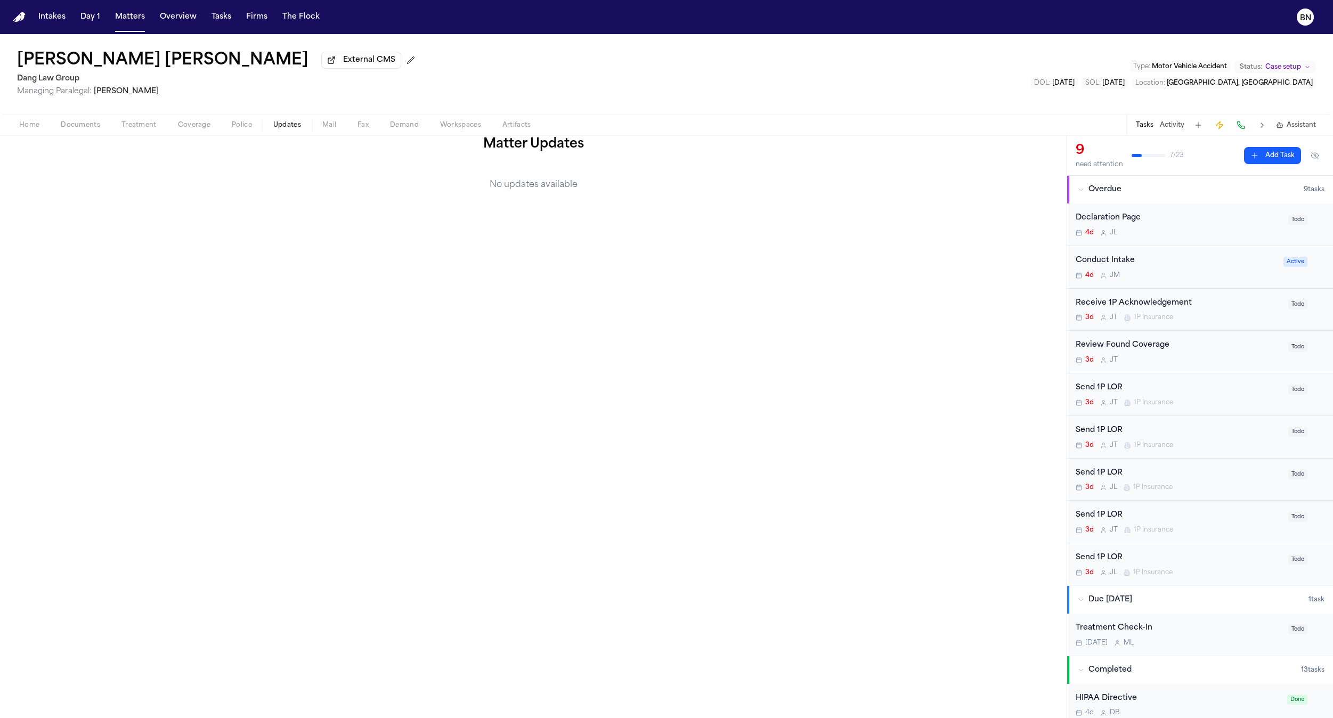
click at [1176, 128] on button "Activity" at bounding box center [1172, 125] width 25 height 9
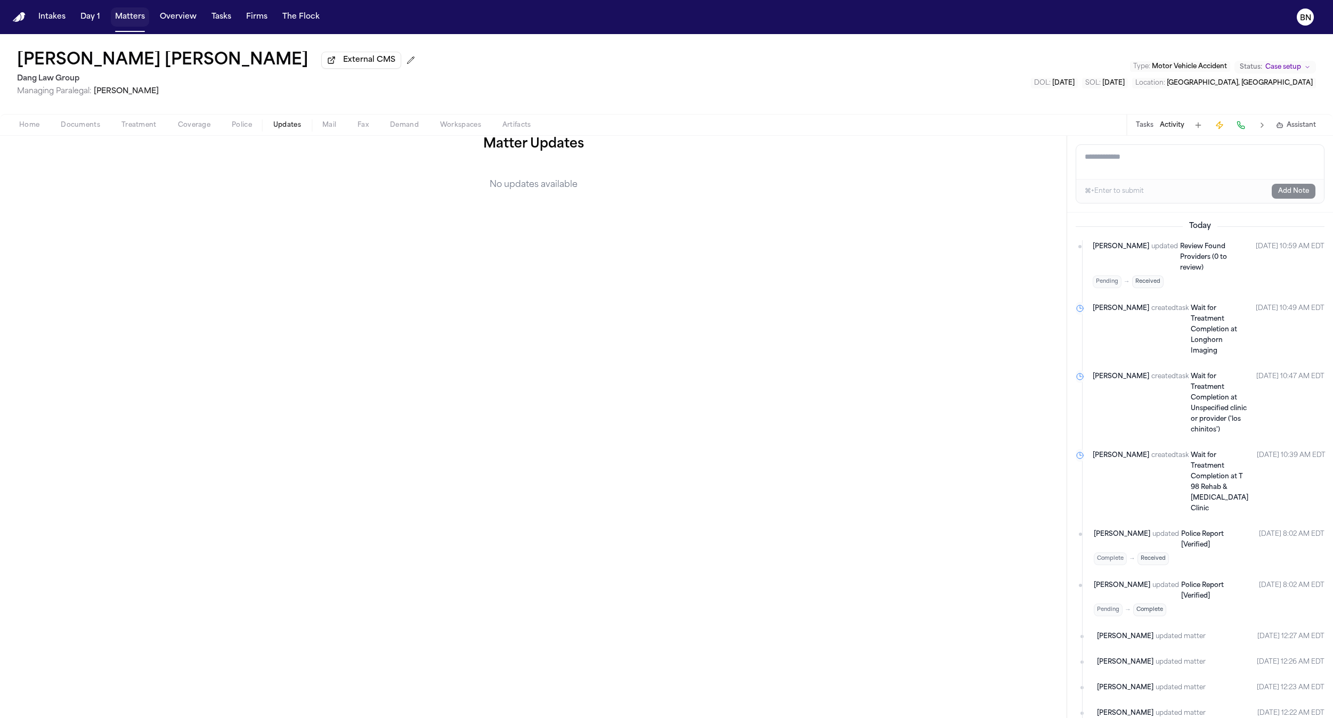
click at [128, 26] on button "Matters" at bounding box center [130, 16] width 38 height 19
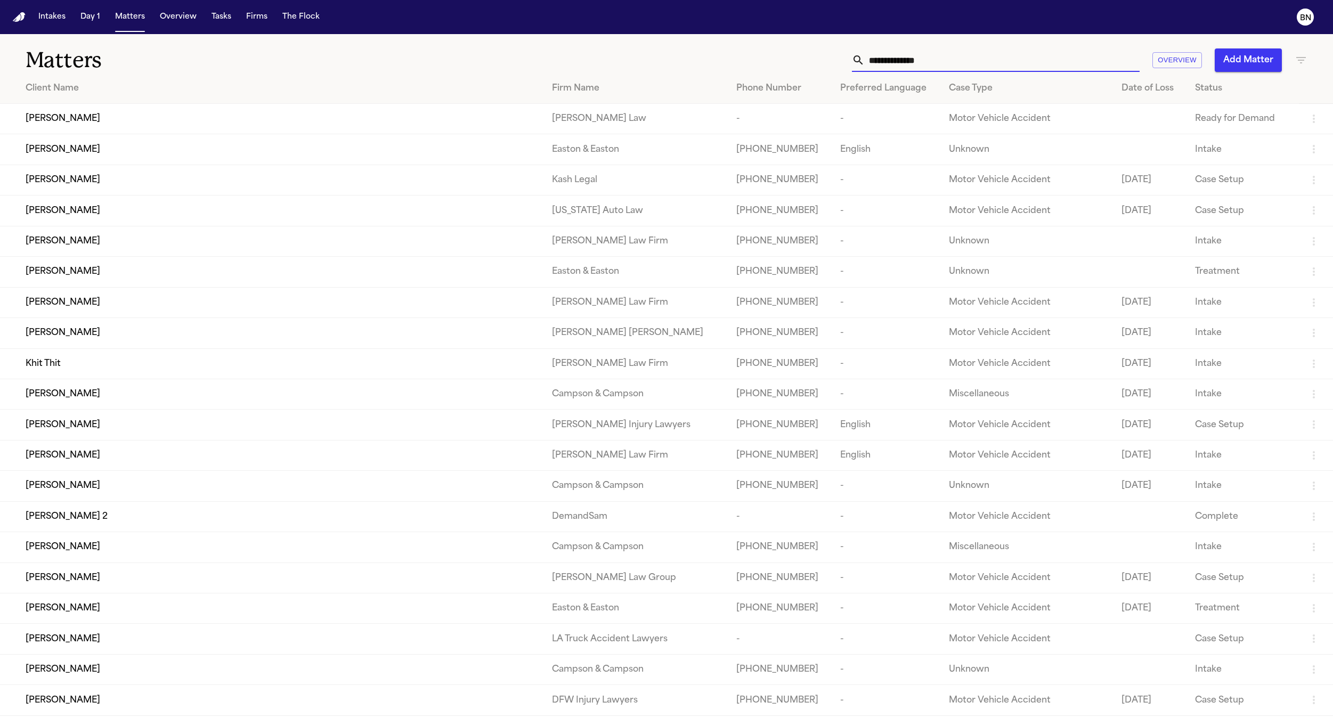
click at [923, 62] on input "text" at bounding box center [1002, 59] width 275 height 23
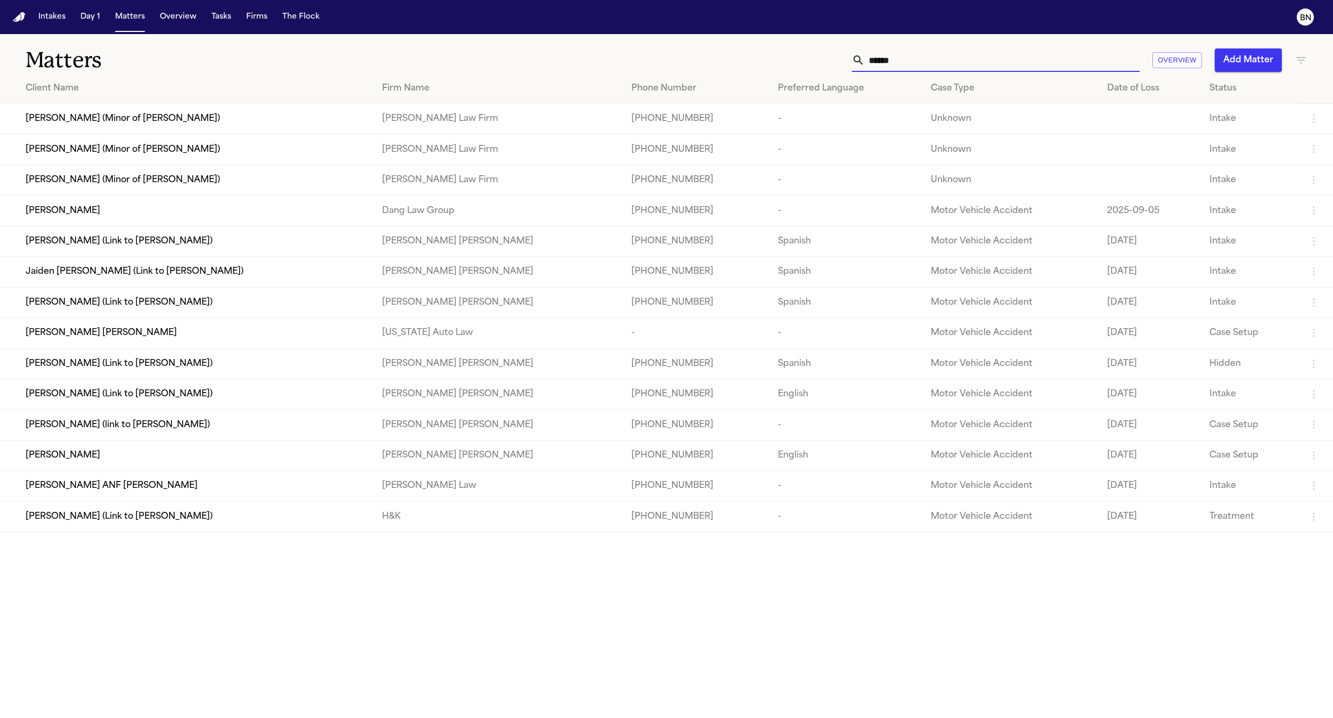
type input "******"
click at [101, 210] on div "[PERSON_NAME]" at bounding box center [195, 211] width 339 height 13
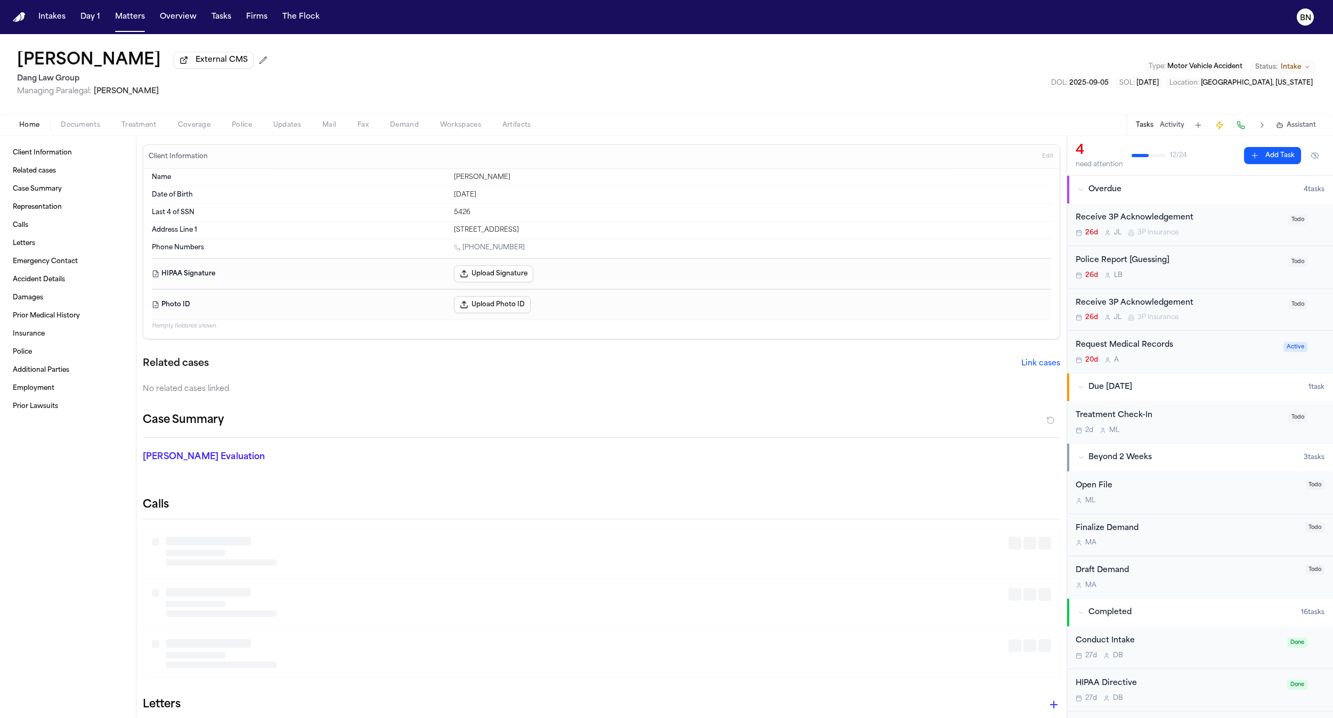
click at [273, 127] on span "Updates" at bounding box center [287, 125] width 28 height 9
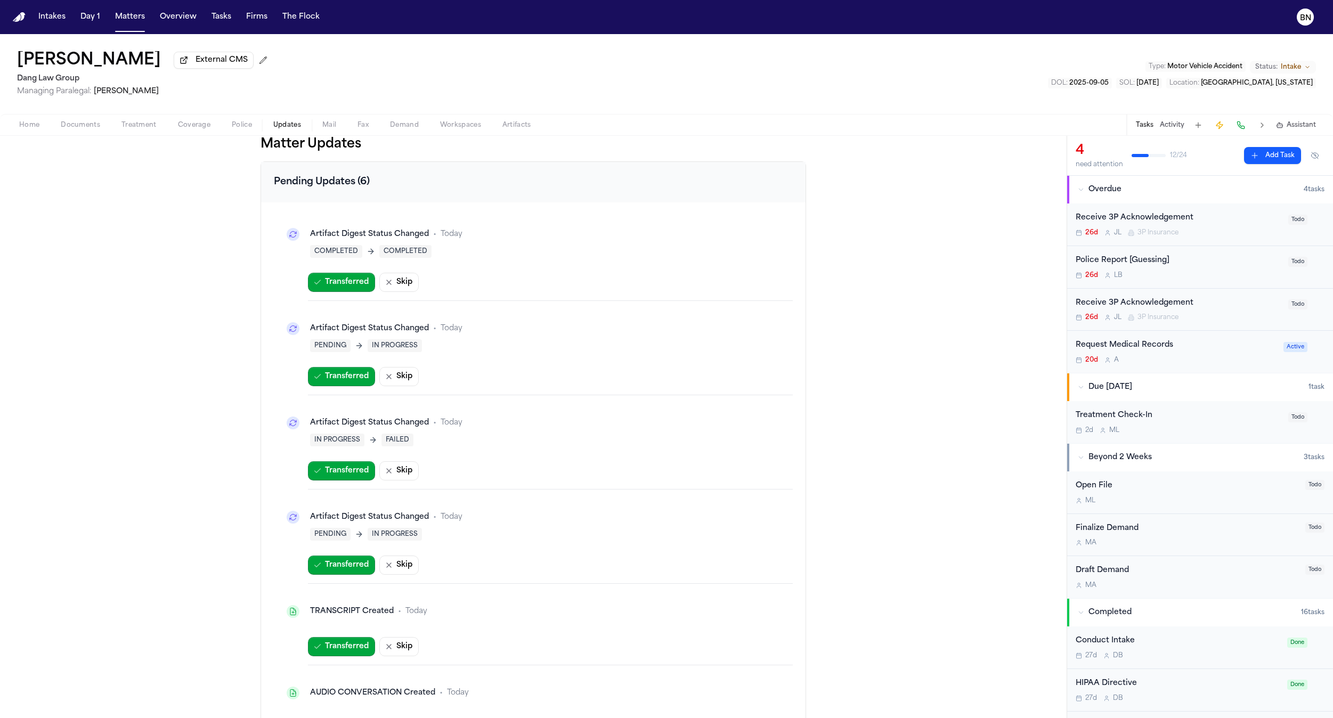
click at [357, 237] on div "Artifact Digest Status Changed" at bounding box center [369, 234] width 119 height 11
click at [447, 240] on span "Today" at bounding box center [452, 234] width 22 height 11
click at [337, 253] on span "COMPLETED" at bounding box center [336, 251] width 52 height 13
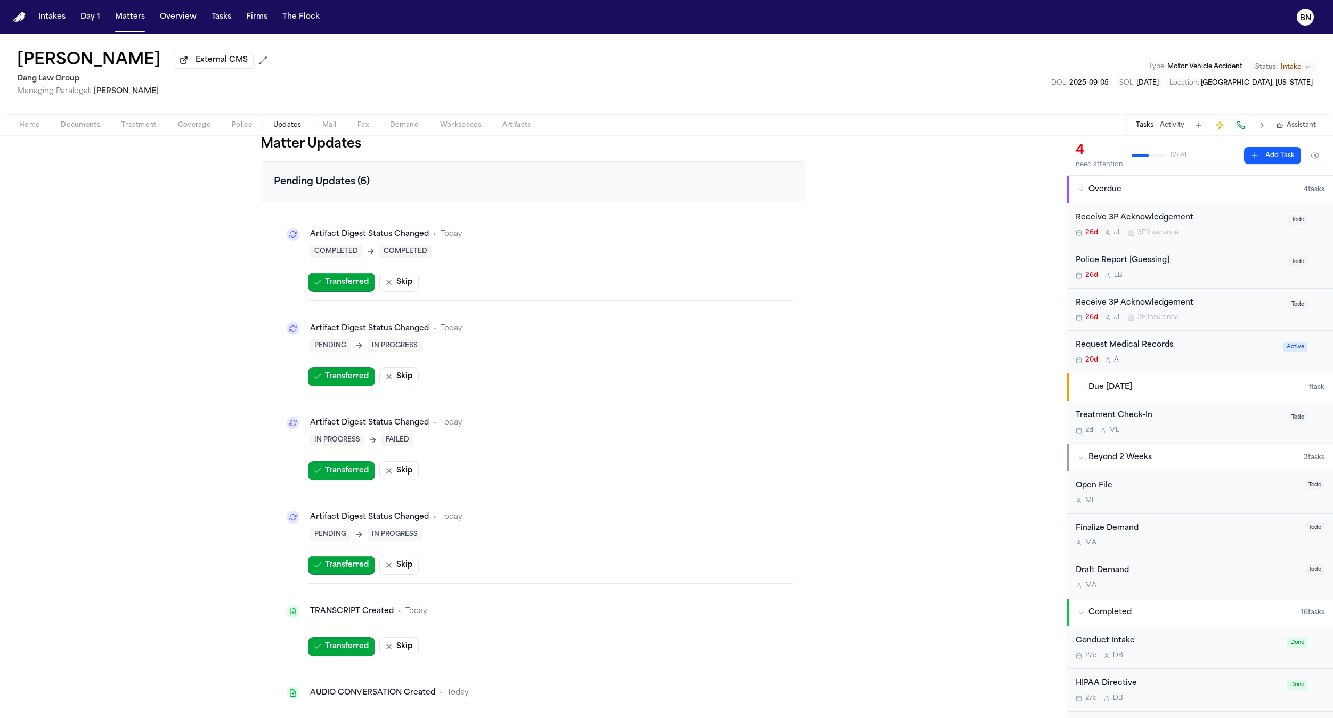
click at [289, 239] on icon at bounding box center [293, 234] width 9 height 9
click at [360, 240] on div "Artifact Digest Status Changed" at bounding box center [369, 234] width 119 height 11
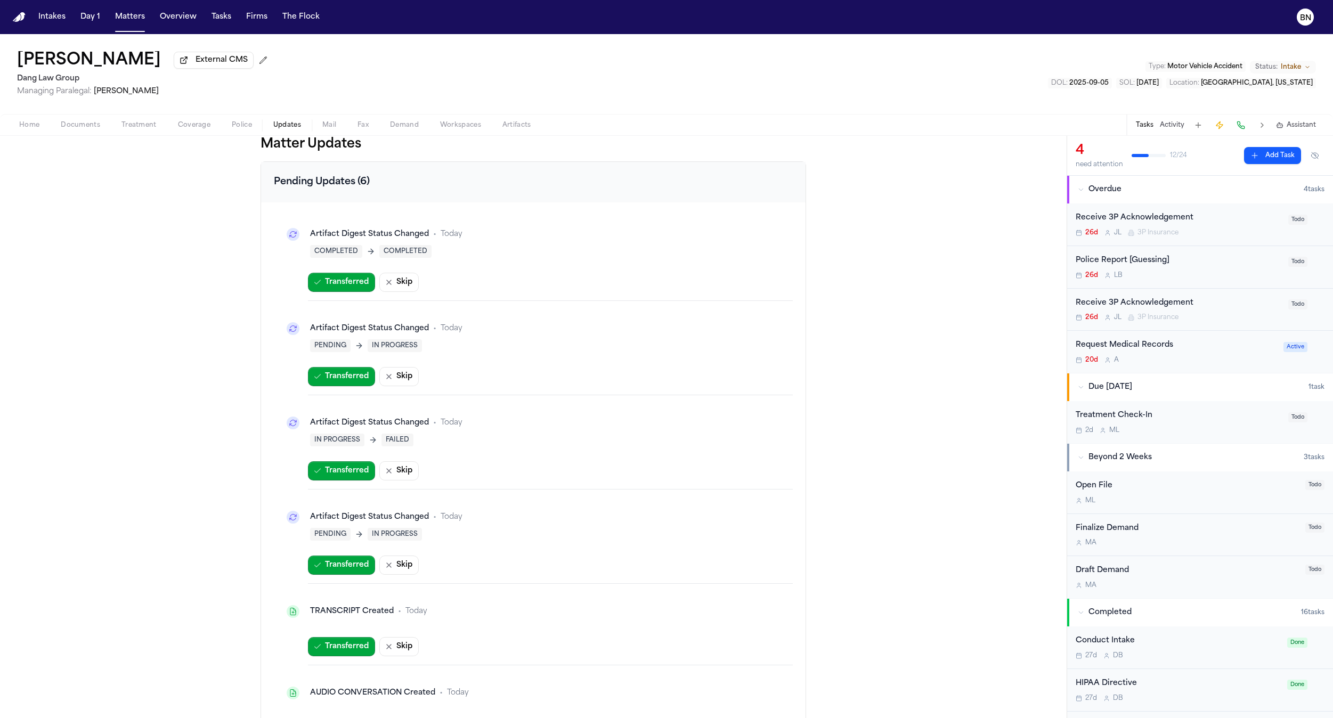
click at [359, 248] on div "COMPLETED COMPLETED" at bounding box center [370, 251] width 121 height 13
click at [260, 157] on div "Matter Updates Pending Updates (6) Artifact Digest Status Changed • Today COMPL…" at bounding box center [532, 448] width 545 height 624
drag, startPoint x: 253, startPoint y: 148, endPoint x: 381, endPoint y: 149, distance: 127.9
click at [381, 149] on div "Matter Updates Pending Updates (6) Artifact Digest Status Changed • Today COMPL…" at bounding box center [533, 427] width 1066 height 582
click at [379, 149] on span "Matter Updates" at bounding box center [532, 144] width 545 height 17
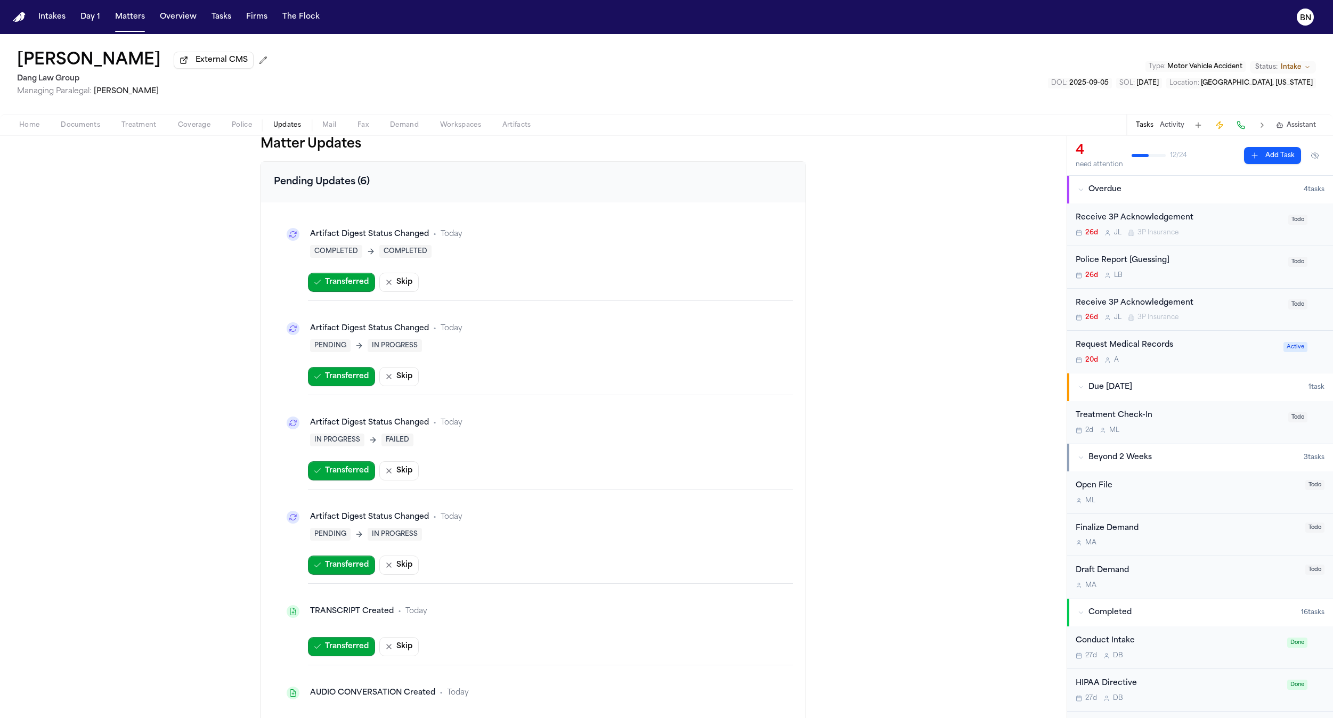
drag, startPoint x: 252, startPoint y: 166, endPoint x: 284, endPoint y: 224, distance: 66.7
click at [252, 166] on div "Matter Updates Pending Updates (6) Artifact Digest Status Changed • Today COMPL…" at bounding box center [533, 427] width 1066 height 582
click at [385, 426] on div "Artifact Digest Status Changed" at bounding box center [369, 423] width 119 height 11
click at [385, 427] on div "Artifact Digest Status Changed" at bounding box center [369, 423] width 119 height 11
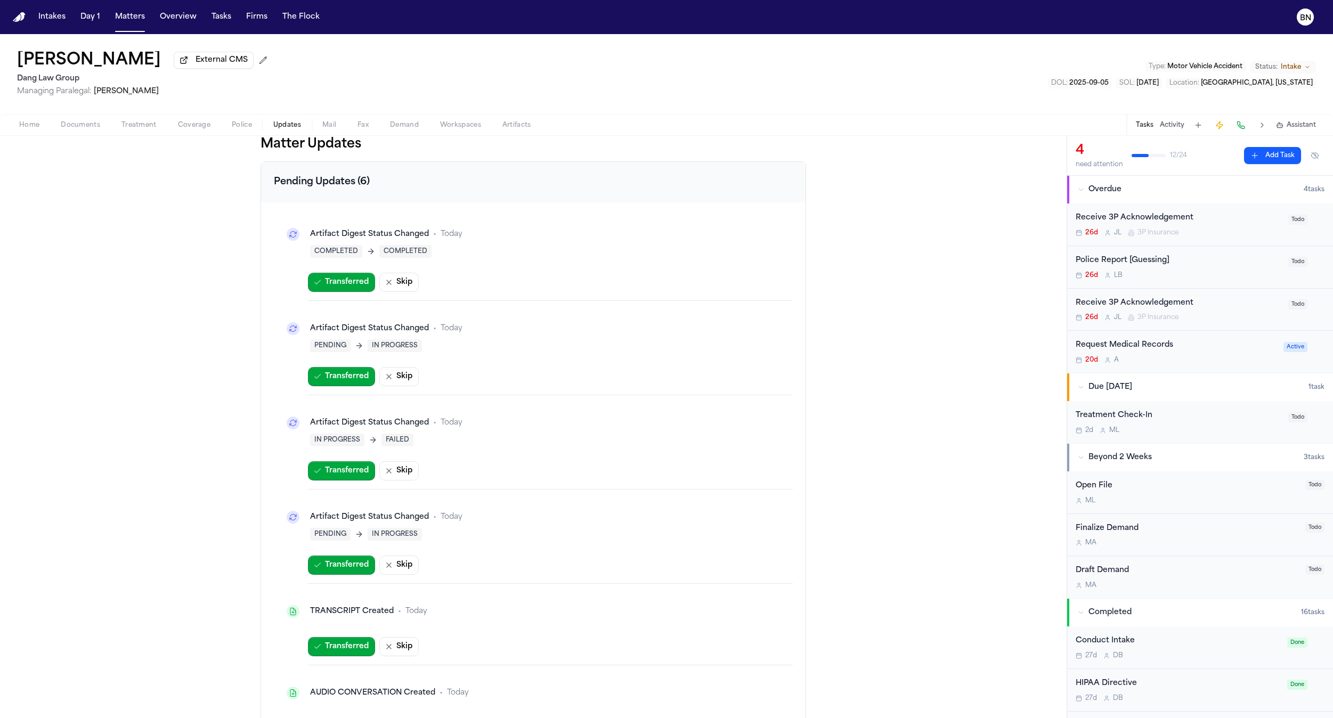
click at [132, 559] on div "Matter Updates Pending Updates (6) Artifact Digest Status Changed • Today COMPL…" at bounding box center [533, 427] width 1066 height 582
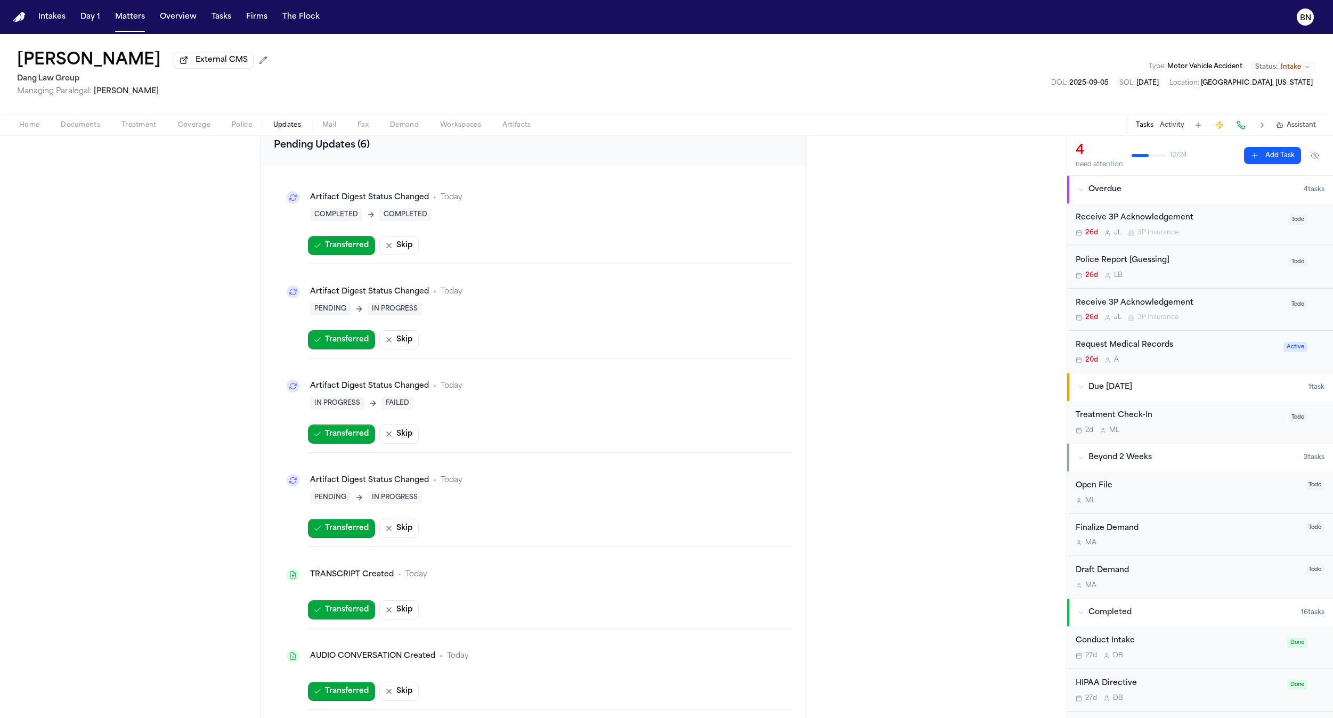
scroll to position [48, 0]
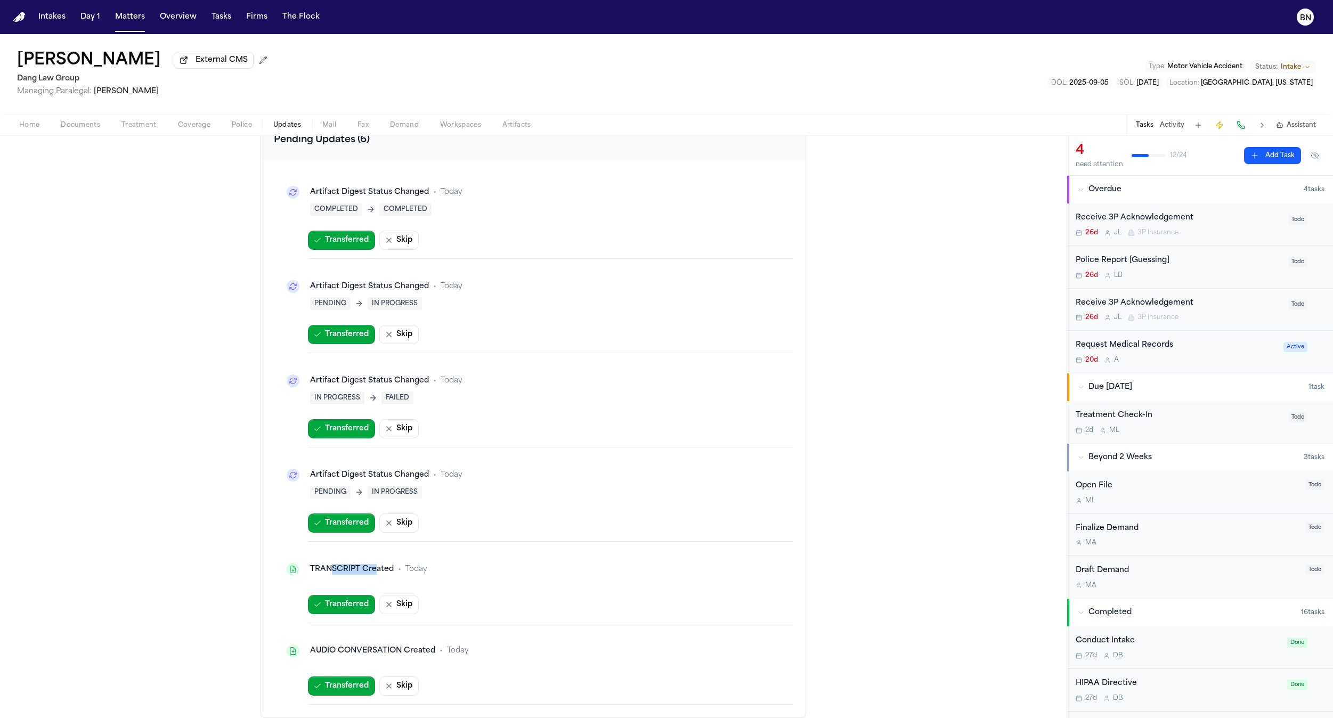
drag, startPoint x: 327, startPoint y: 572, endPoint x: 374, endPoint y: 571, distance: 48.0
click at [372, 571] on div "TRANSCRIPT Created" at bounding box center [352, 569] width 84 height 11
click at [354, 646] on div "AUDIO CONVERSATION Created" at bounding box center [372, 651] width 125 height 11
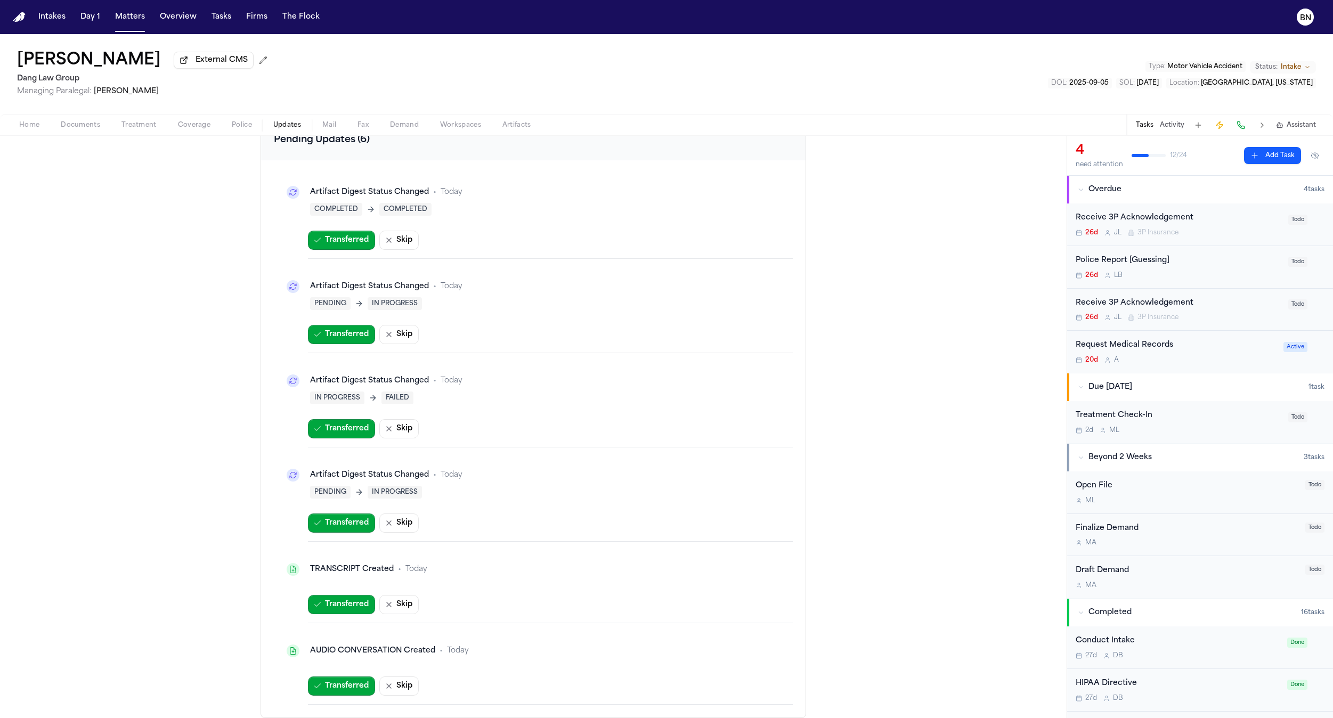
click at [414, 663] on div "AUDIO CONVERSATION Created • Today" at bounding box center [533, 651] width 519 height 38
click at [361, 640] on div "AUDIO CONVERSATION Created • Today" at bounding box center [533, 650] width 502 height 21
click at [360, 641] on div "AUDIO CONVERSATION Created • Today" at bounding box center [533, 650] width 502 height 21
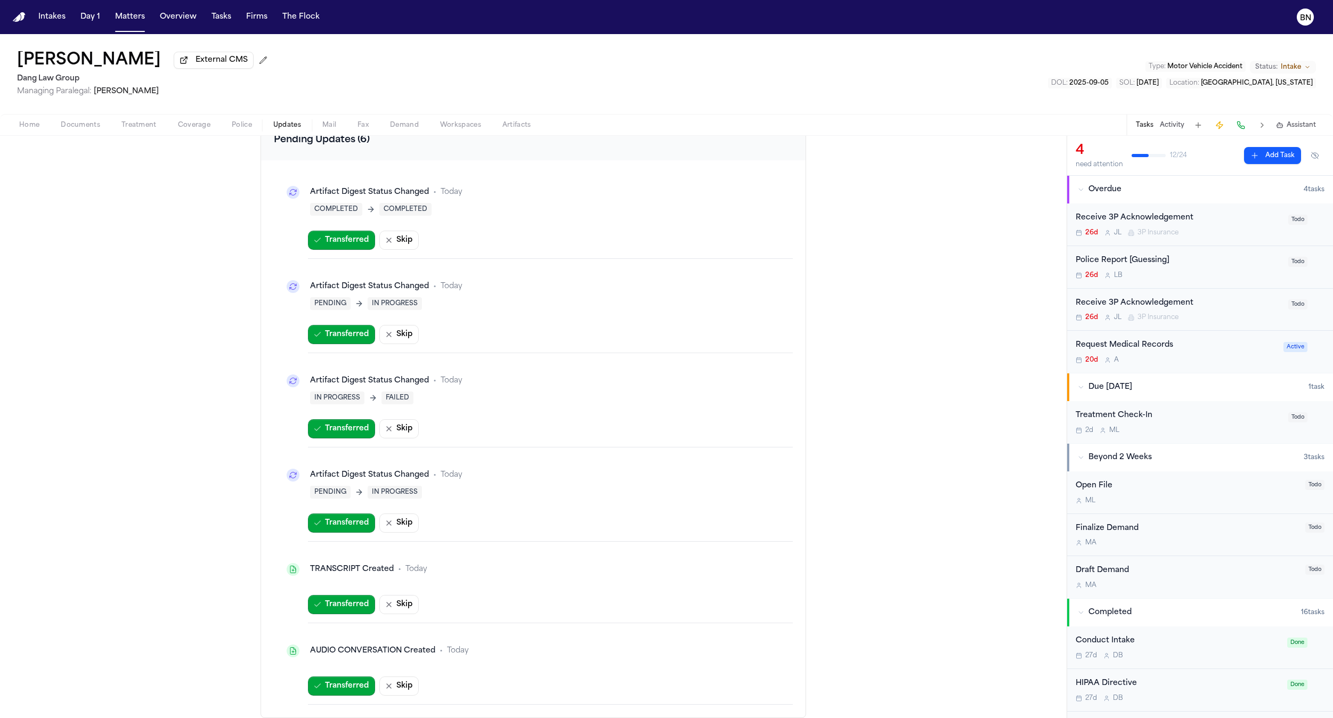
click at [360, 647] on div "AUDIO CONVERSATION Created" at bounding box center [372, 651] width 125 height 11
click at [441, 625] on div "Artifact Digest Status Changed • Today COMPLETED COMPLETED Transferred Skip Art…" at bounding box center [533, 439] width 519 height 532
click at [31, 127] on span "Home" at bounding box center [29, 125] width 20 height 9
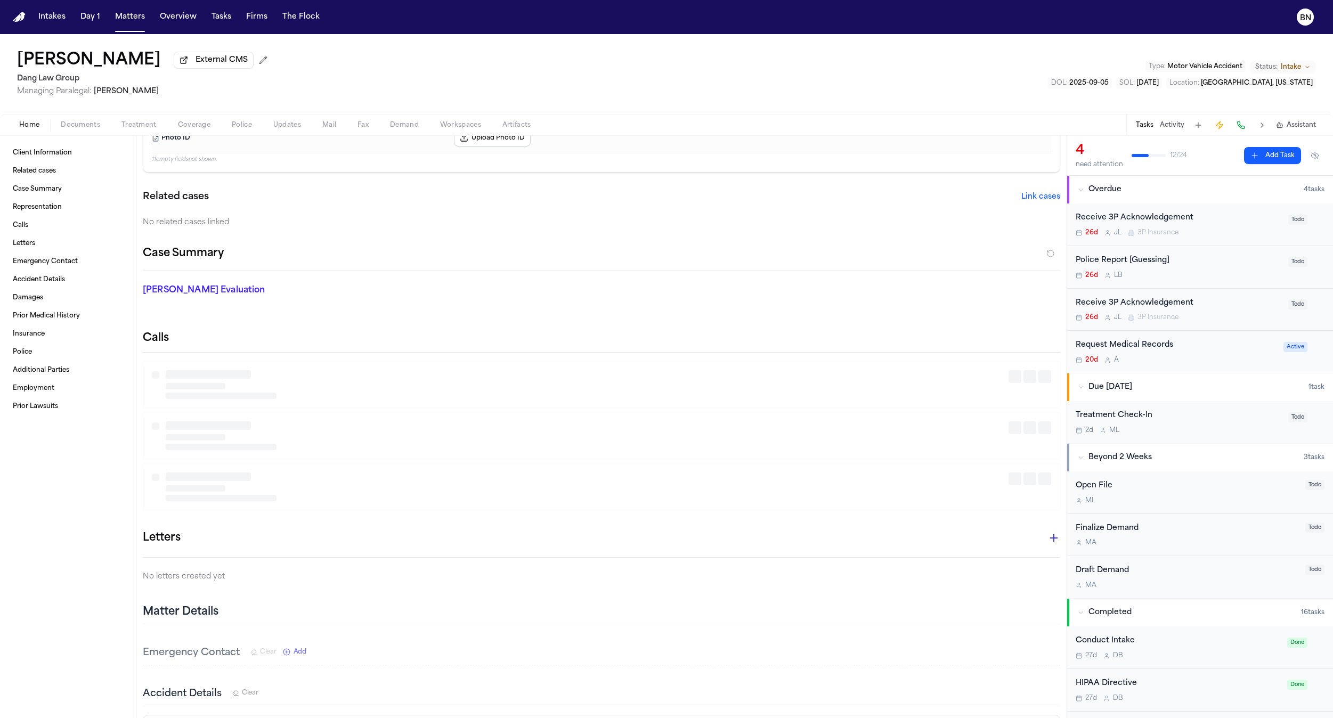
scroll to position [176, 0]
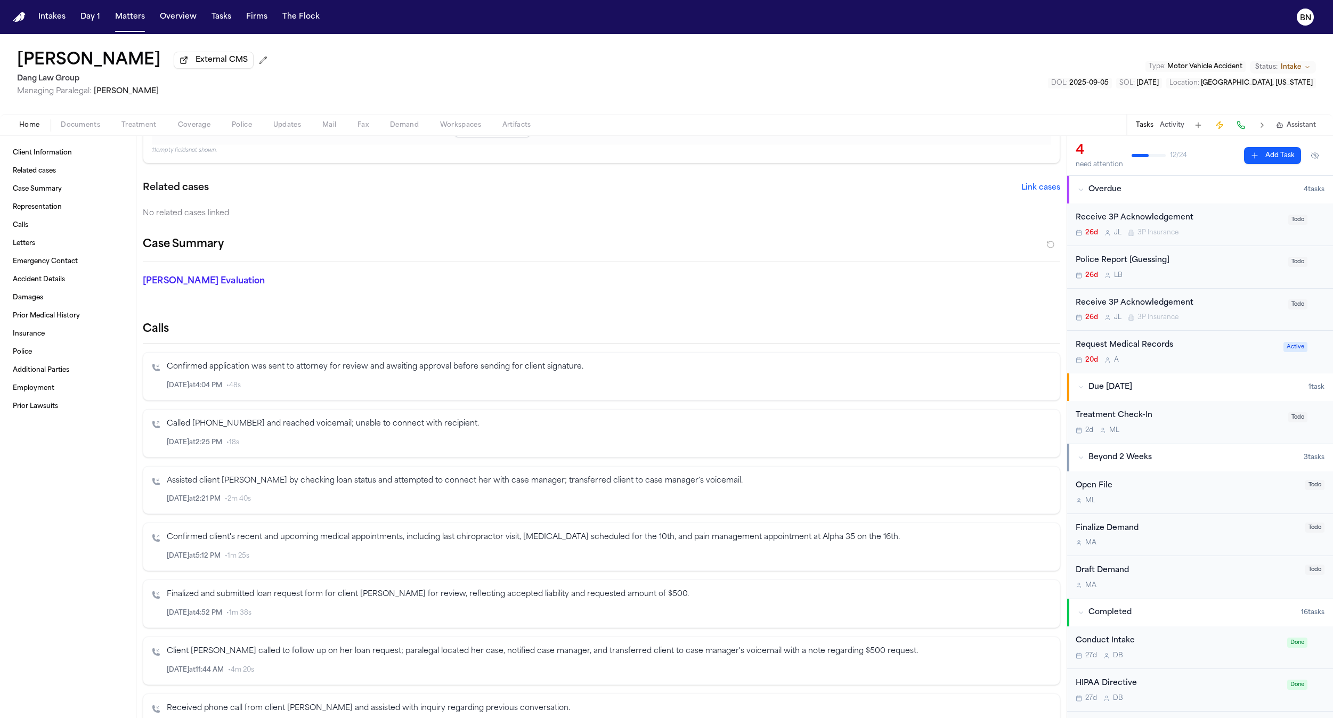
click at [291, 424] on p "Called (512) 620-0188 and reached voicemail; unable to connect with recipient." at bounding box center [609, 424] width 884 height 12
click at [374, 487] on p "Assisted client Cindy Fisher by checking loan status and attempted to connect h…" at bounding box center [609, 481] width 884 height 12
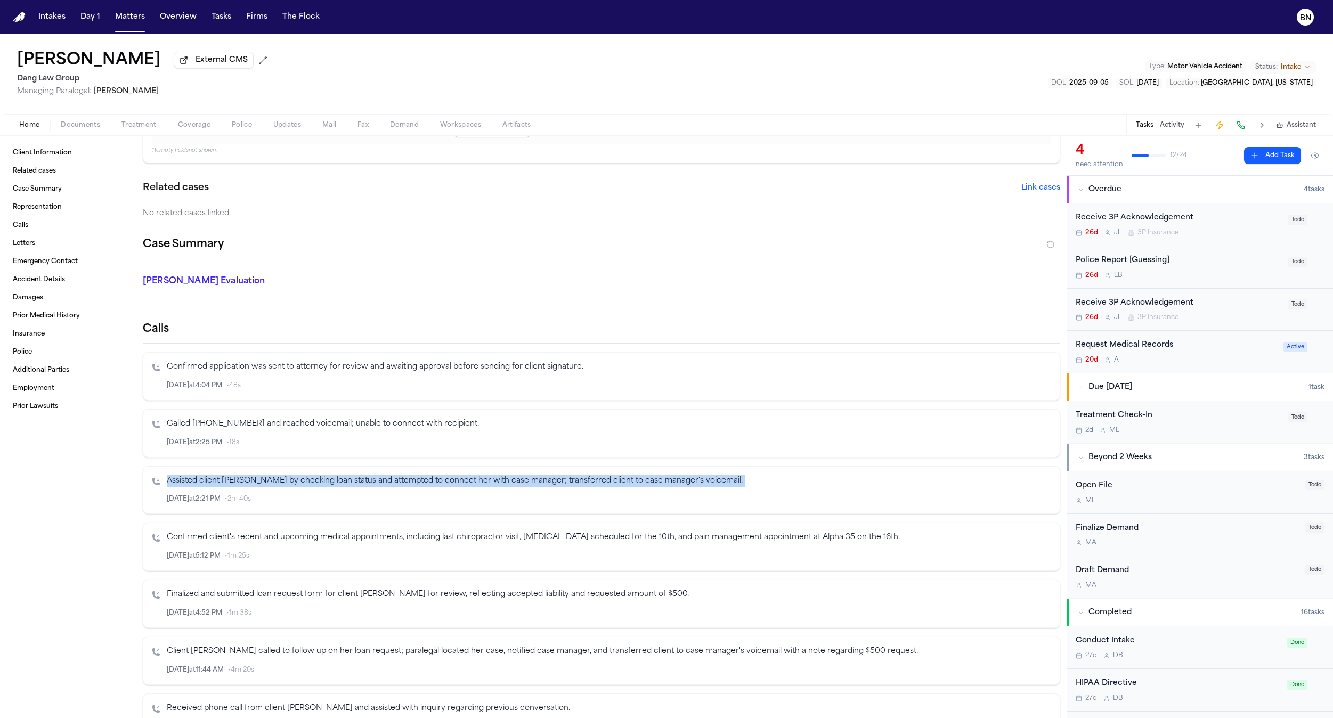
click at [374, 487] on p "Assisted client Cindy Fisher by checking loan status and attempted to connect h…" at bounding box center [609, 481] width 884 height 12
click at [582, 487] on p "Assisted client Cindy Fisher by checking loan status and attempted to connect h…" at bounding box center [609, 481] width 884 height 12
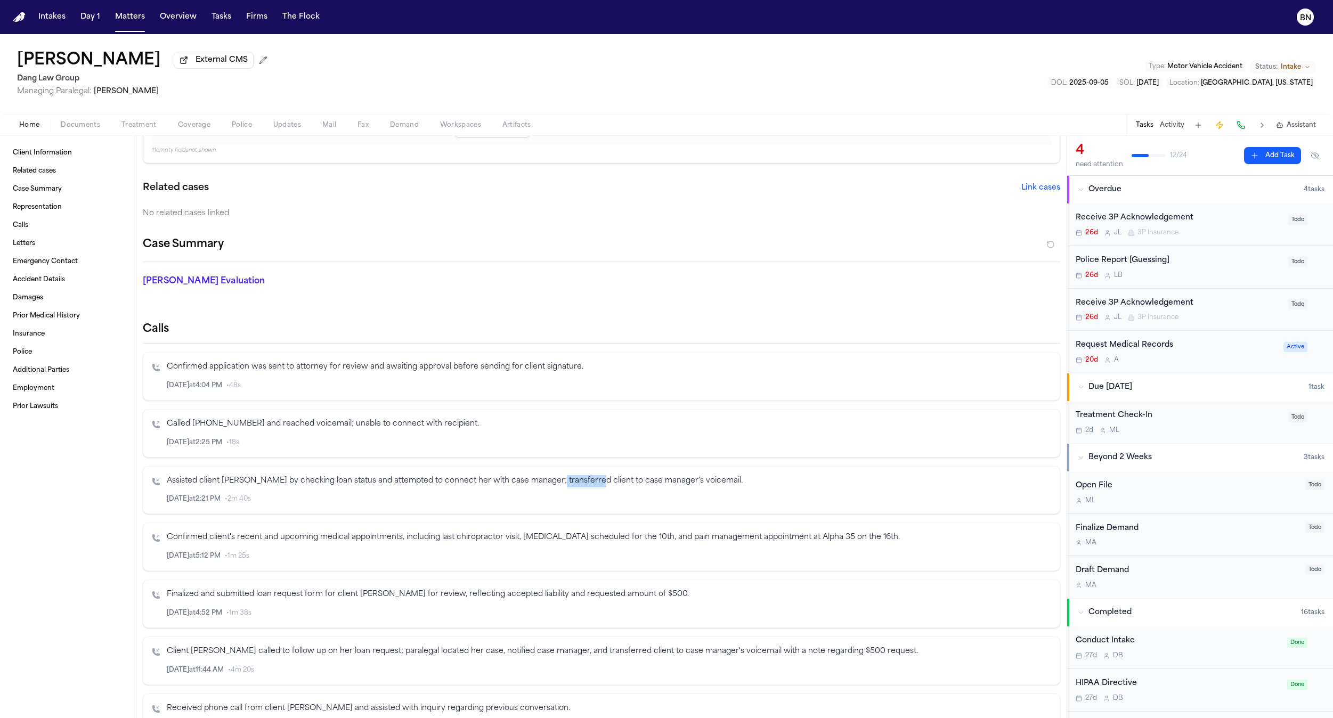
click at [582, 487] on p "Assisted client Cindy Fisher by checking loan status and attempted to connect h…" at bounding box center [609, 481] width 884 height 12
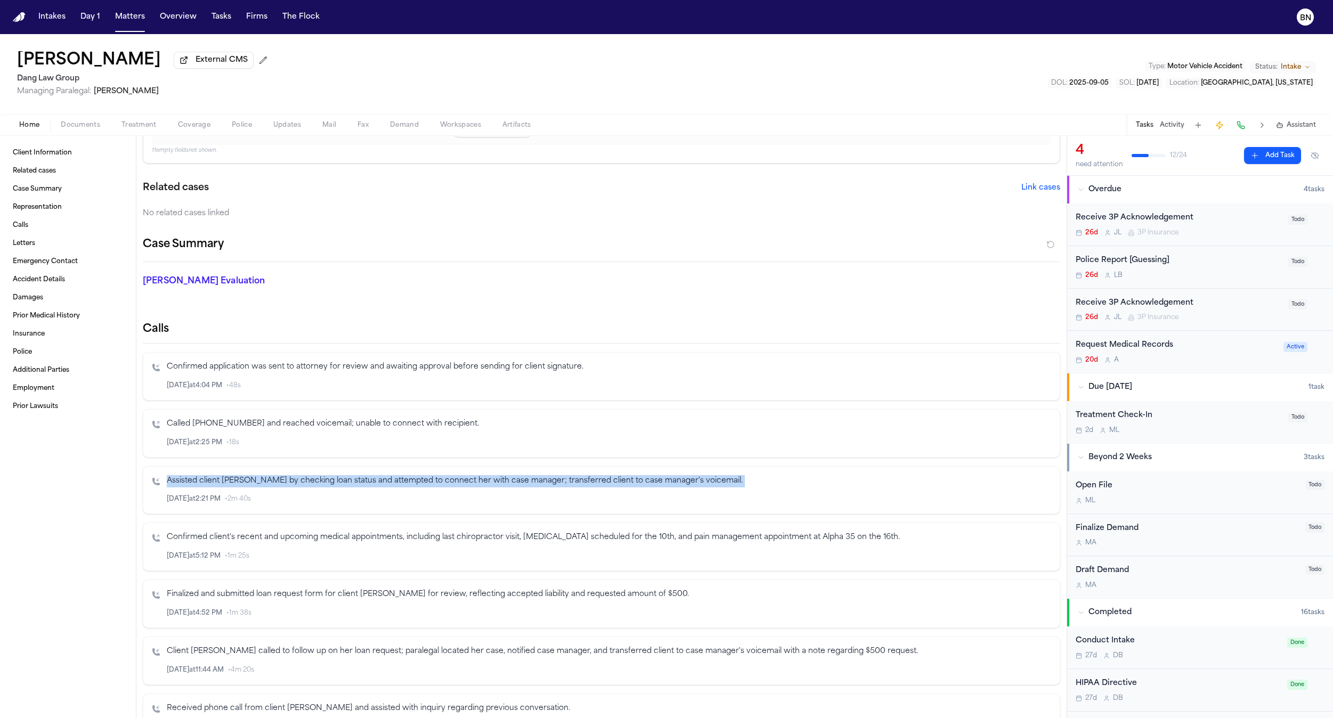
click at [582, 487] on p "Assisted client Cindy Fisher by checking loan status and attempted to connect h…" at bounding box center [609, 481] width 884 height 12
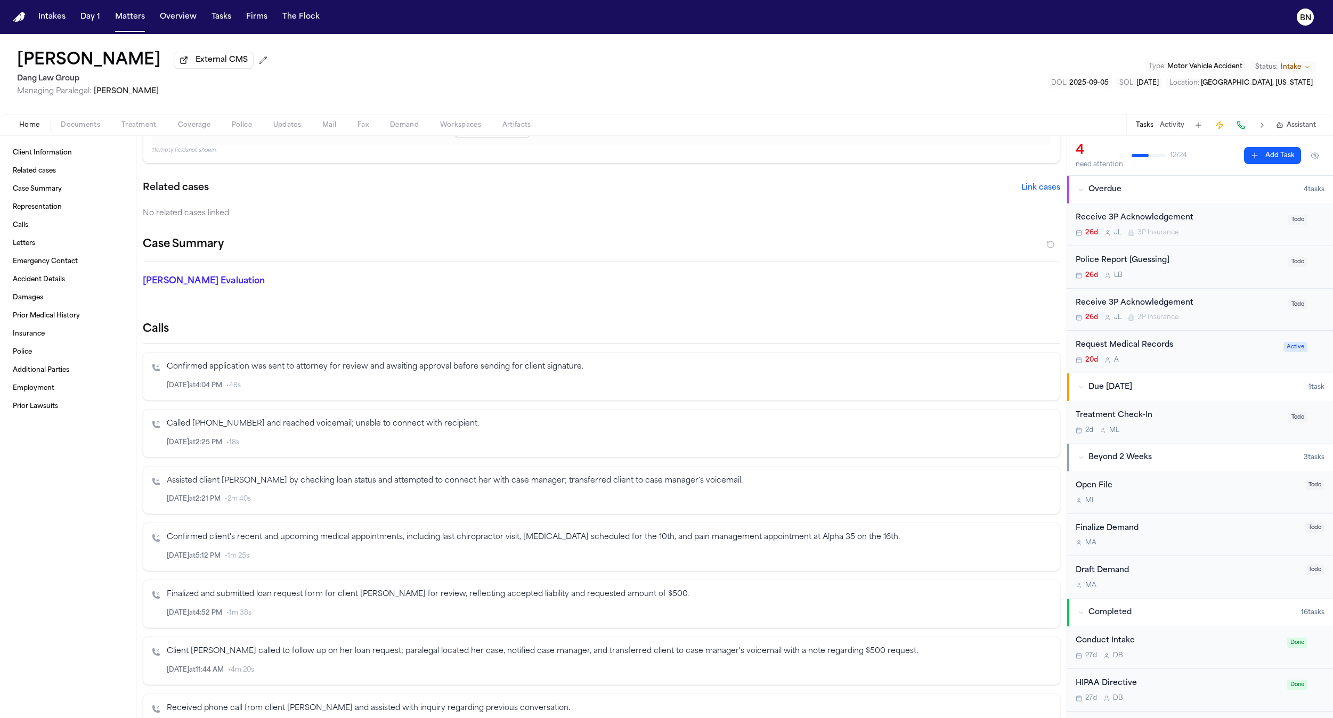
click at [392, 377] on div "Confirmed application was sent to attorney for review and awaiting approval bef…" at bounding box center [609, 376] width 884 height 30
click at [393, 369] on p "Confirmed application was sent to attorney for review and awaiting approval bef…" at bounding box center [609, 367] width 884 height 12
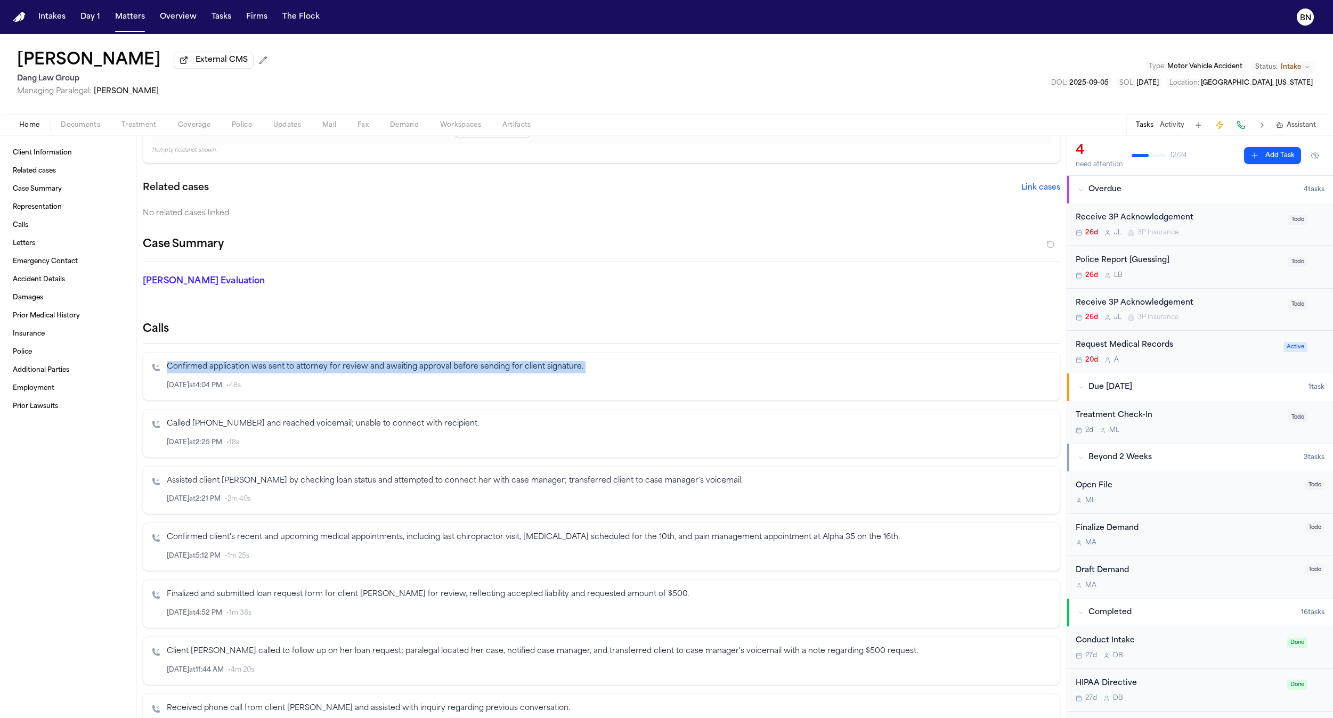
click at [393, 369] on p "Confirmed application was sent to attorney for review and awaiting approval bef…" at bounding box center [609, 367] width 884 height 12
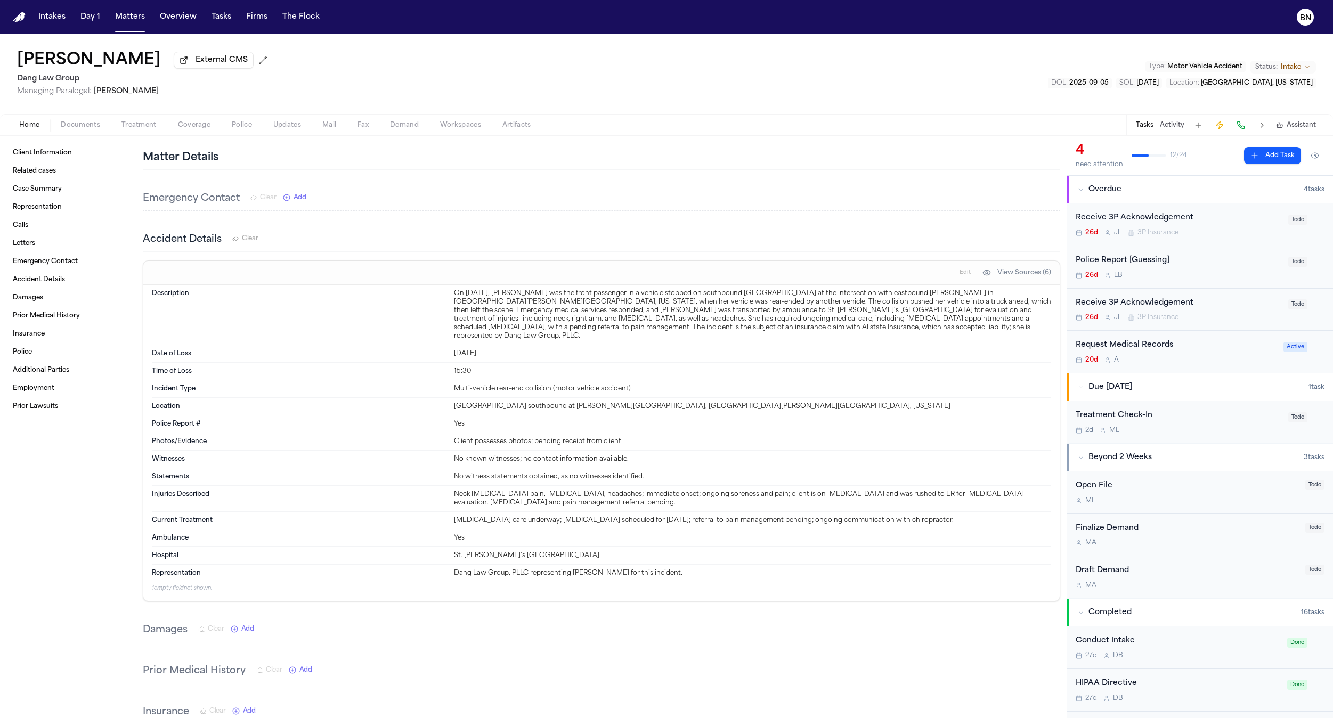
scroll to position [1224, 0]
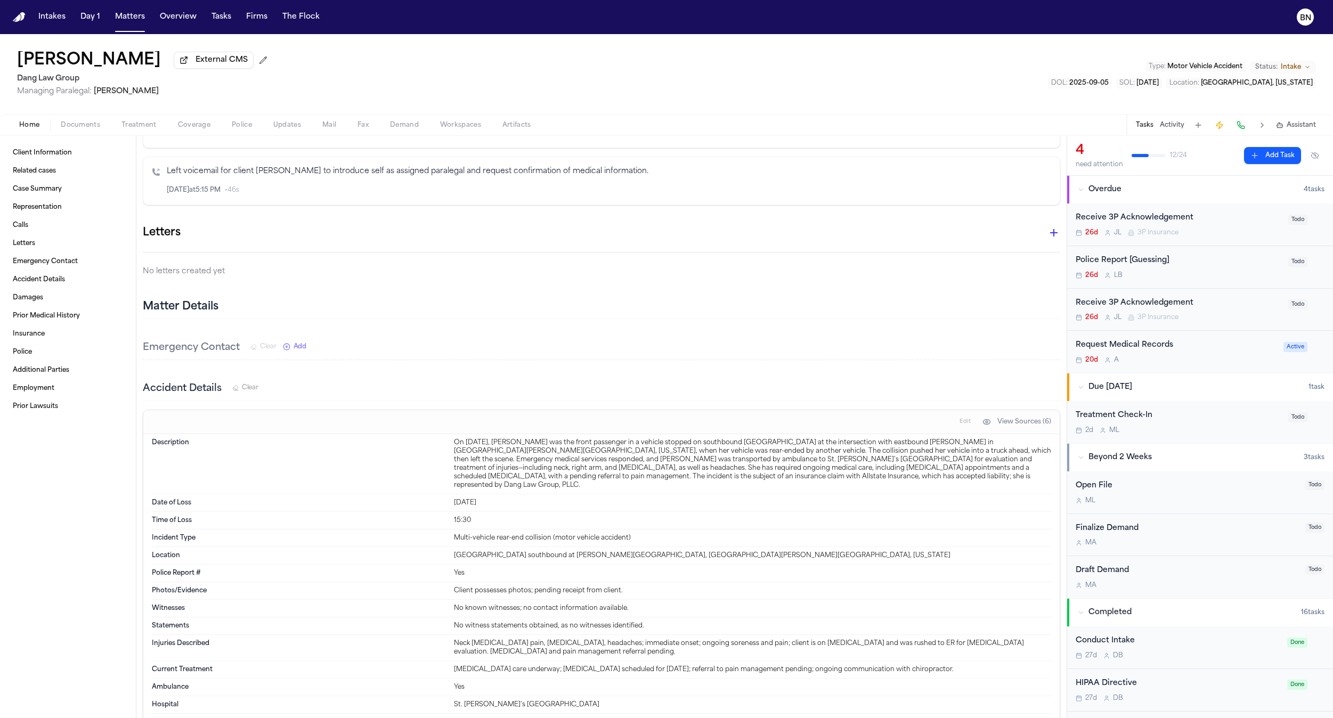
click at [281, 128] on span "Updates" at bounding box center [287, 125] width 28 height 9
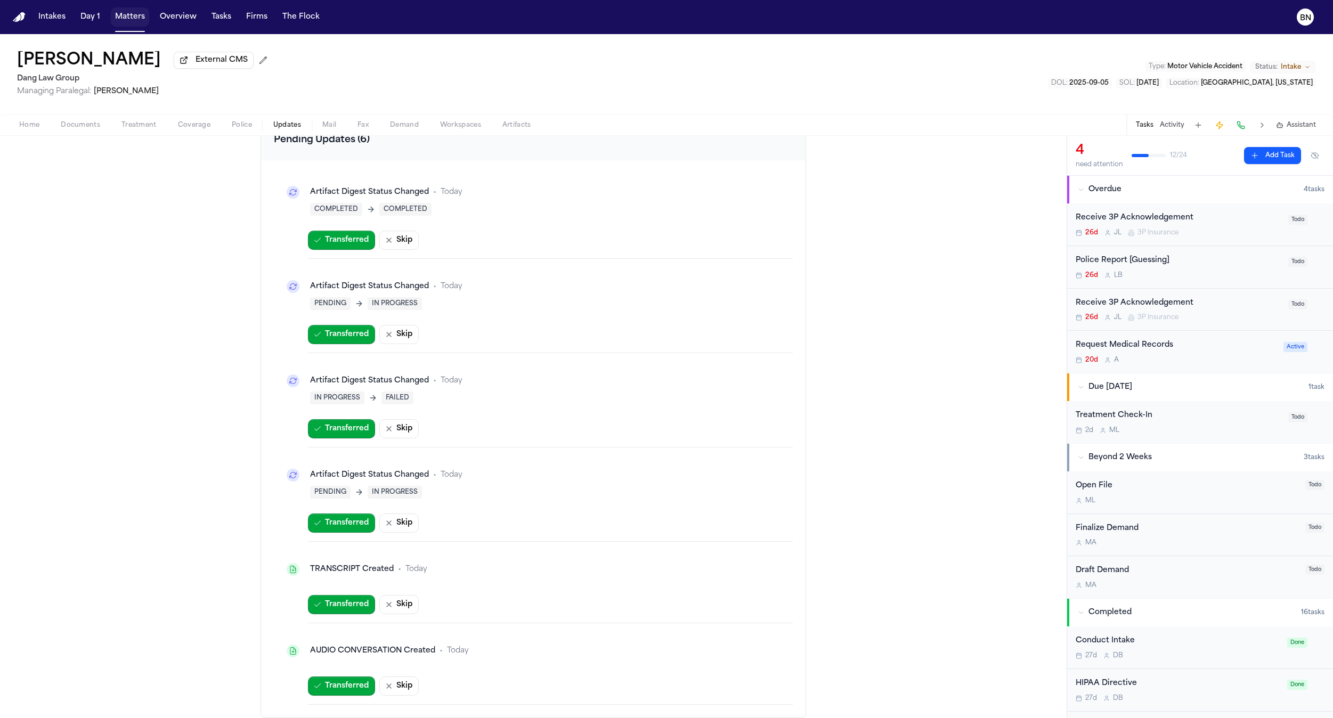
click at [119, 20] on button "Matters" at bounding box center [130, 16] width 38 height 19
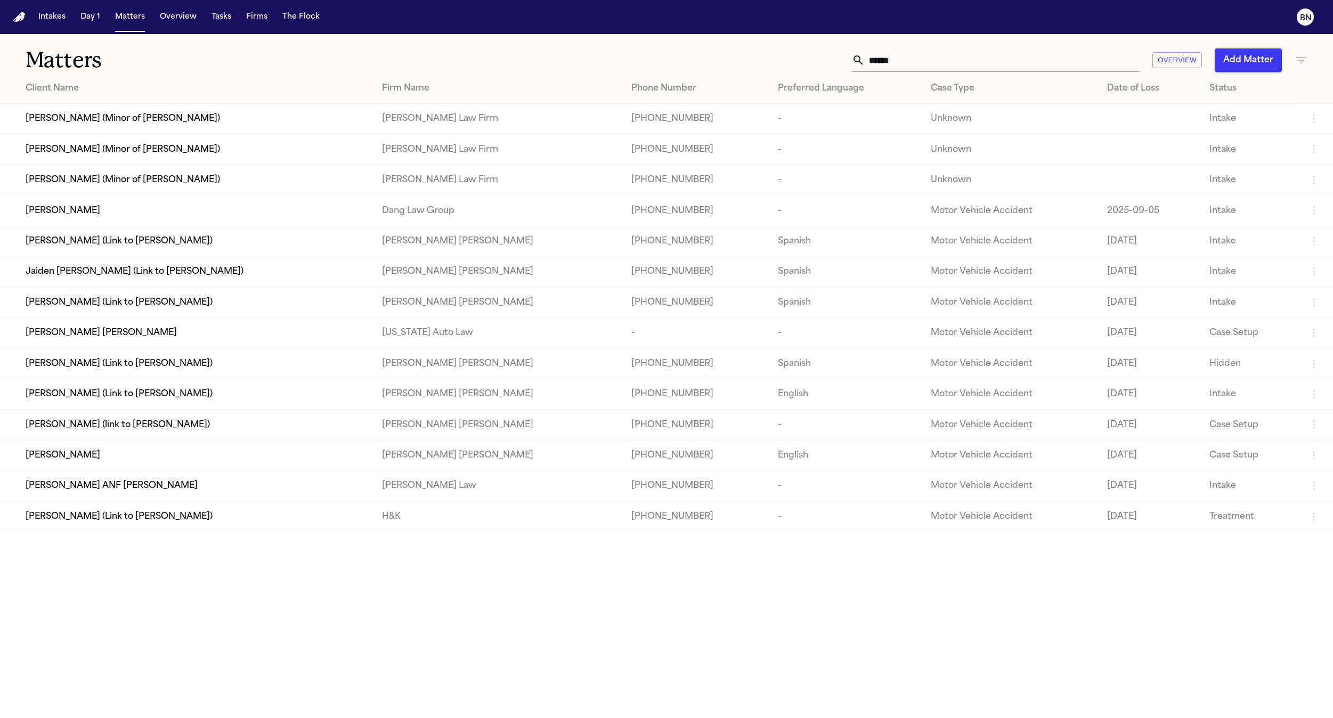
click at [897, 66] on input "******" at bounding box center [1002, 59] width 275 height 23
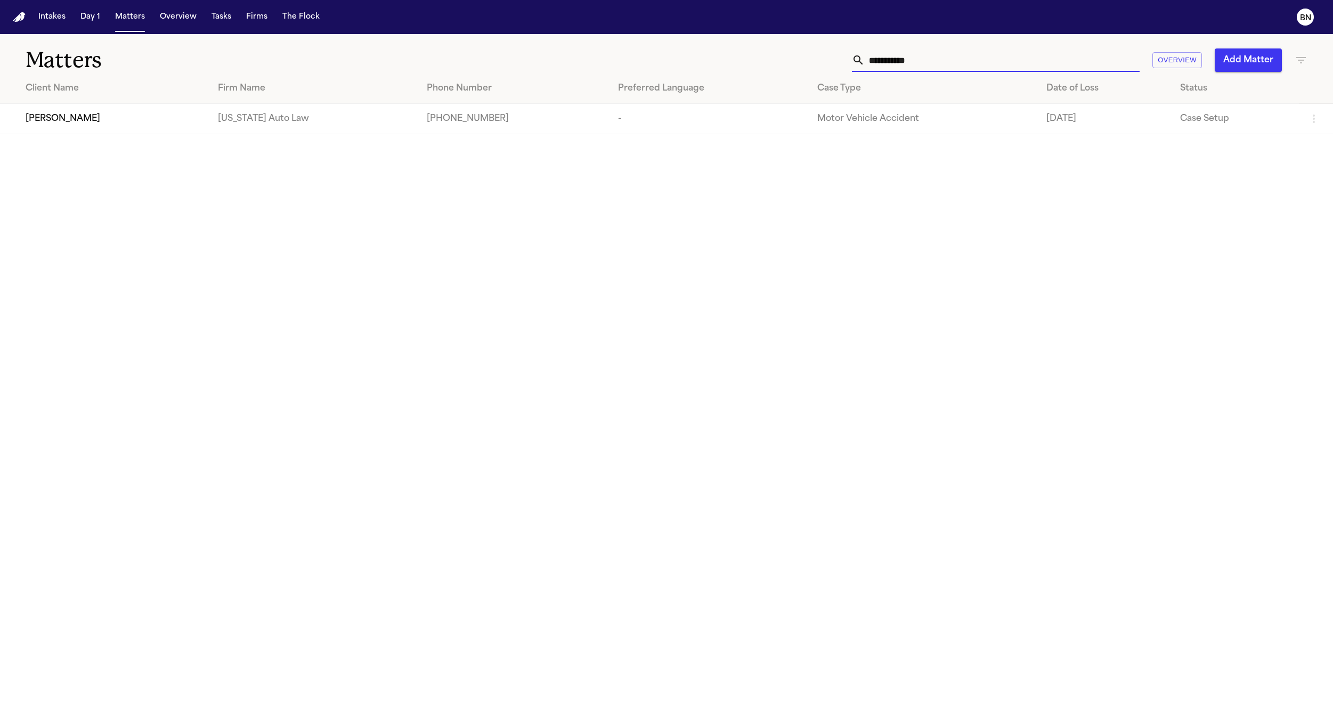
type input "**********"
click at [181, 126] on td "[PERSON_NAME]" at bounding box center [104, 119] width 209 height 30
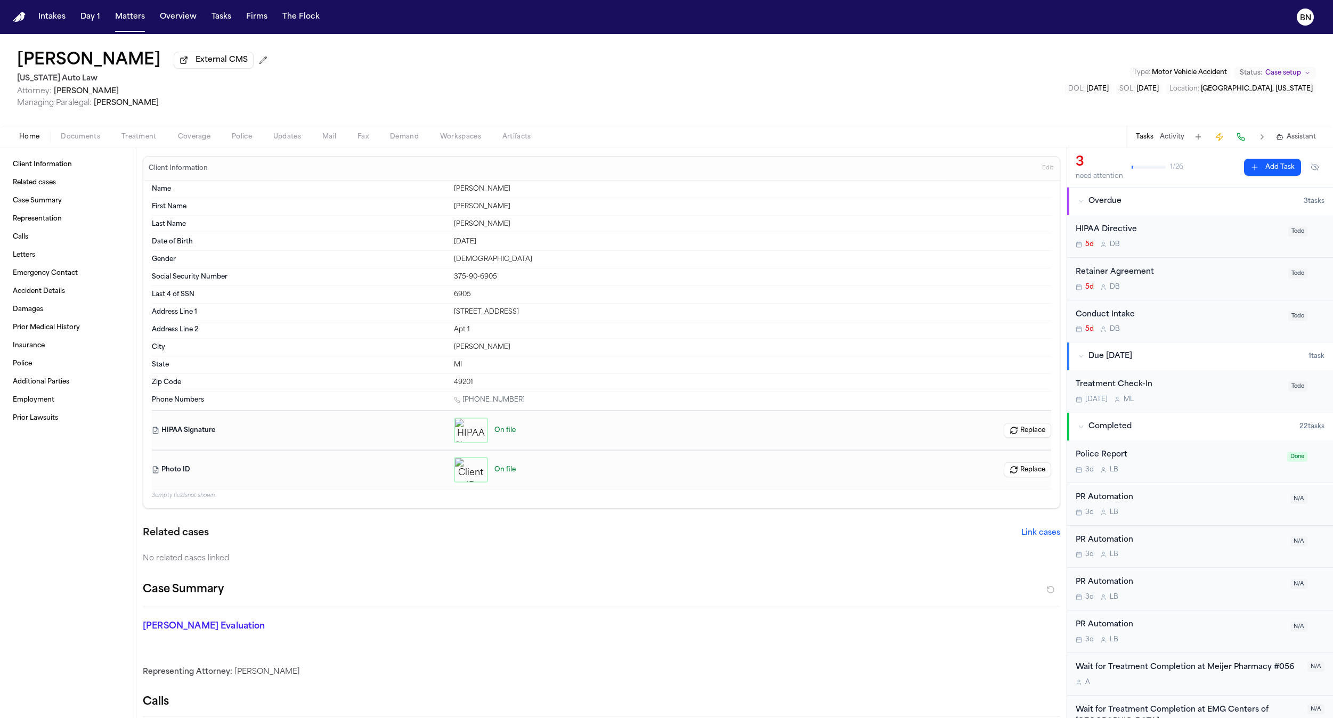
click at [207, 145] on div "Home Documents Treatment Coverage Police Updates Mail Fax Demand Workspaces Art…" at bounding box center [666, 136] width 1333 height 21
click at [204, 141] on span "Coverage" at bounding box center [194, 137] width 32 height 9
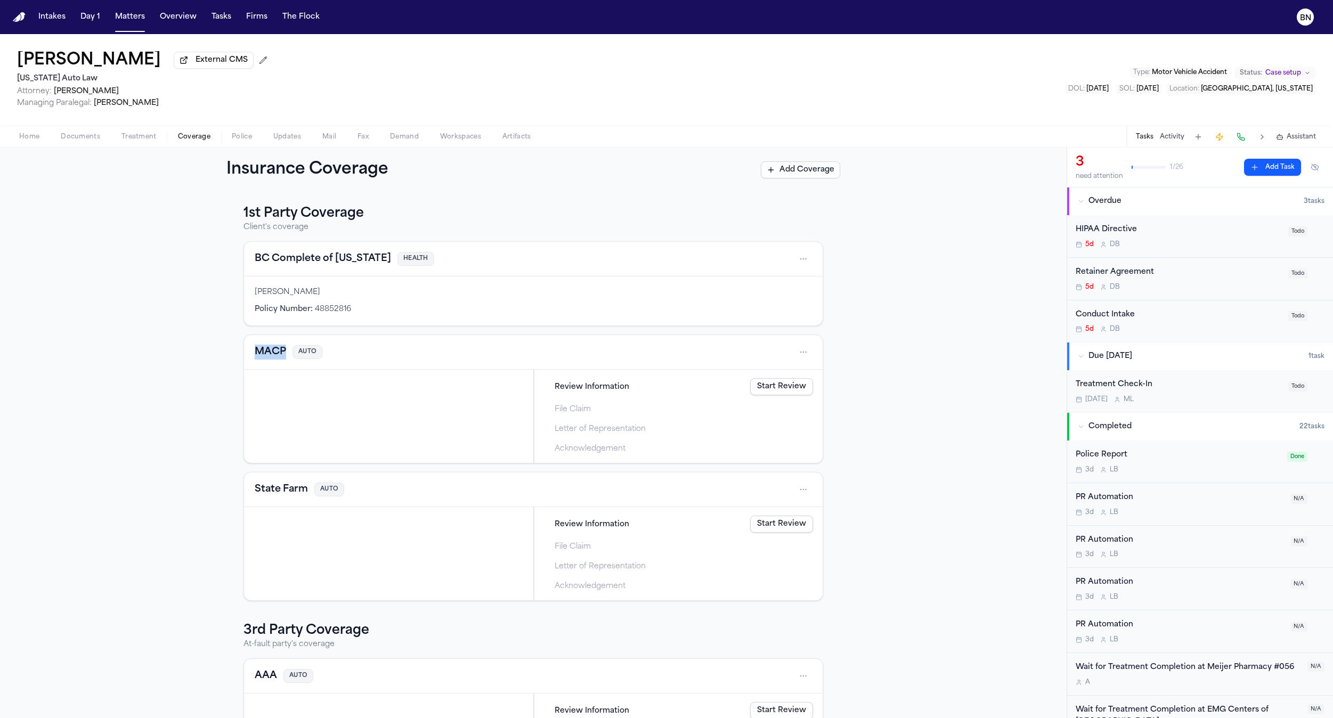
click at [201, 336] on div "1st Party Coverage Client's coverage BC Complete of Michigan HEALTH Carrie Will…" at bounding box center [533, 455] width 1066 height 526
